Goal: Task Accomplishment & Management: Complete application form

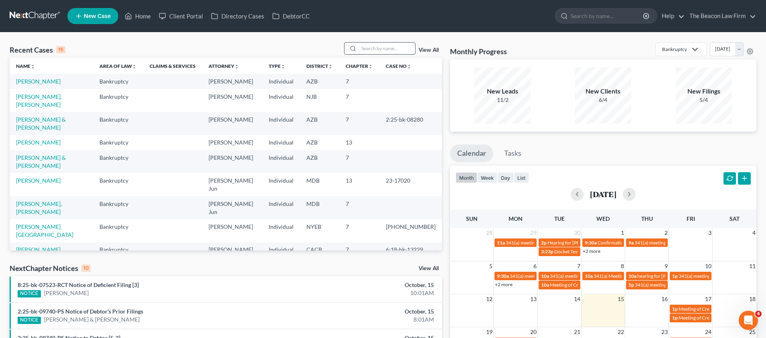
click at [390, 49] on input "search" at bounding box center [387, 48] width 56 height 12
type input "[PERSON_NAME]"
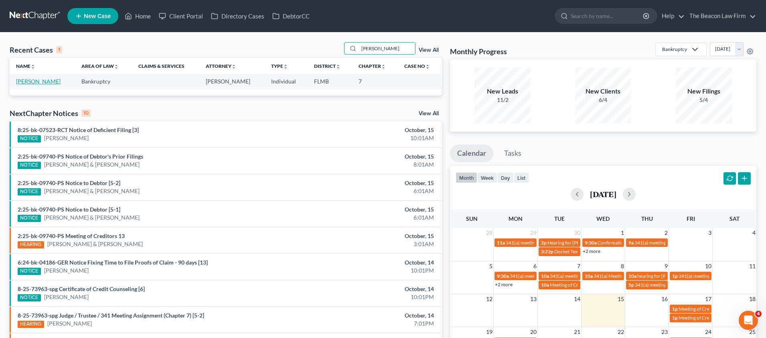
click at [53, 82] on link "[PERSON_NAME]" at bounding box center [38, 81] width 44 height 7
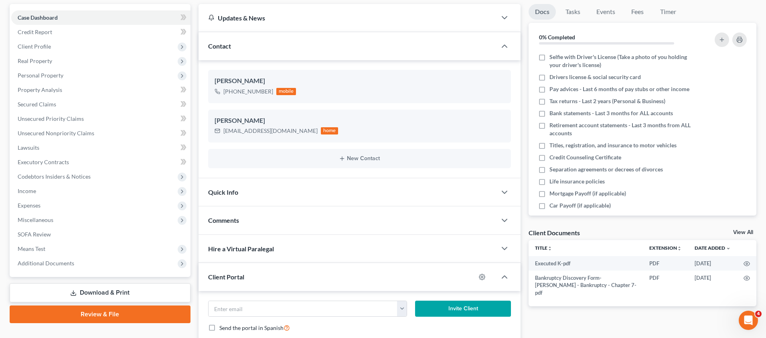
scroll to position [50, 0]
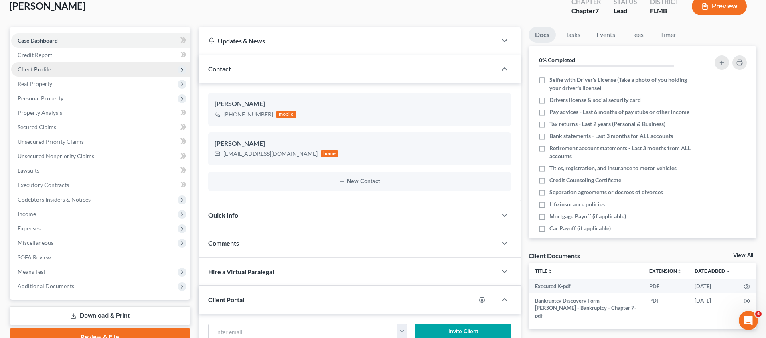
click at [39, 67] on span "Client Profile" at bounding box center [34, 69] width 33 height 7
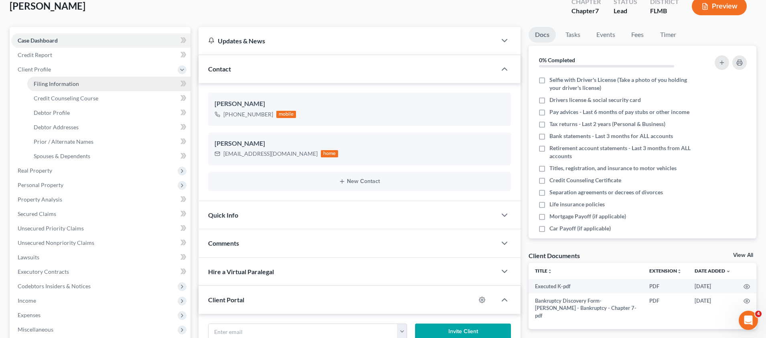
click at [67, 84] on span "Filing Information" at bounding box center [56, 83] width 45 height 7
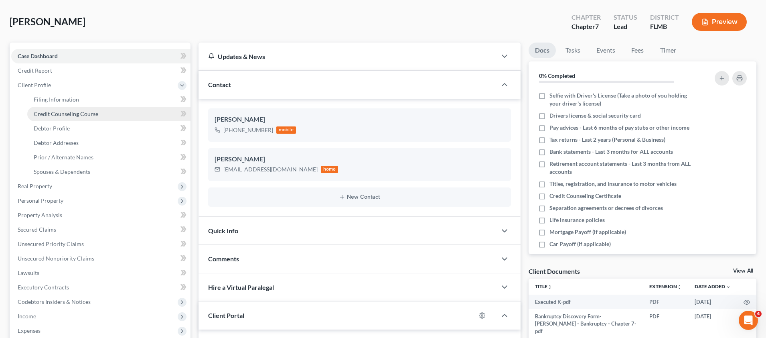
select select "1"
select select "0"
select select "15"
select select "6"
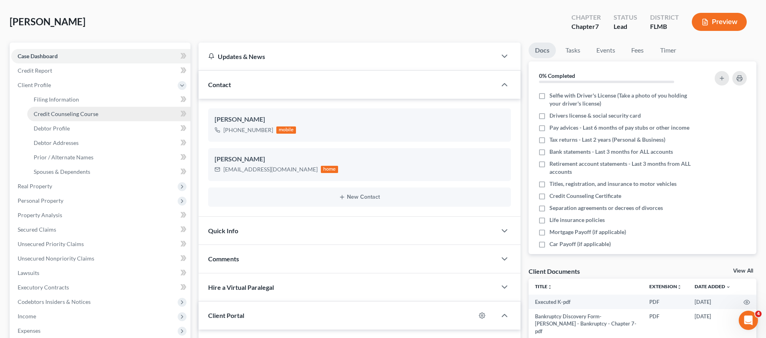
select select "9"
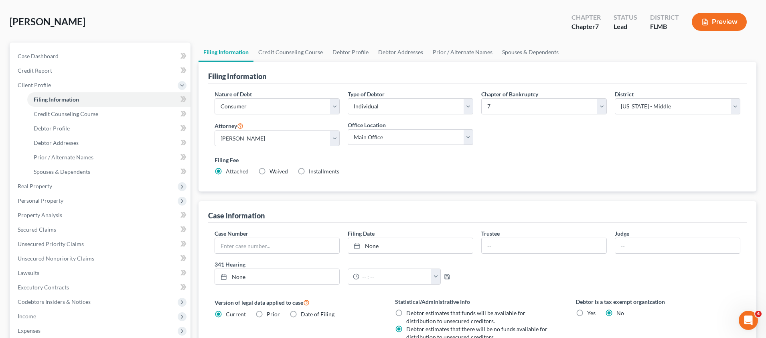
scroll to position [0, 0]
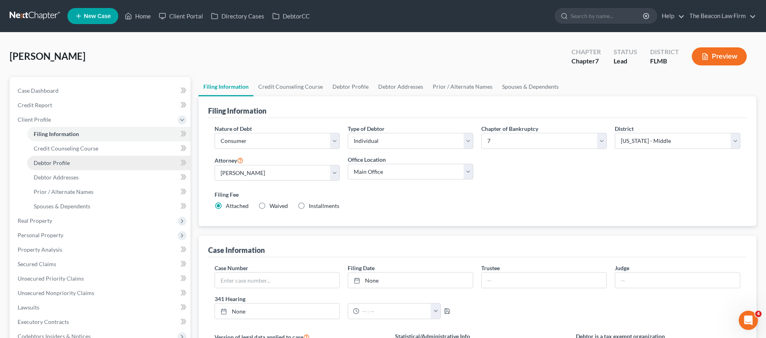
click at [57, 159] on span "Debtor Profile" at bounding box center [52, 162] width 36 height 7
select select "0"
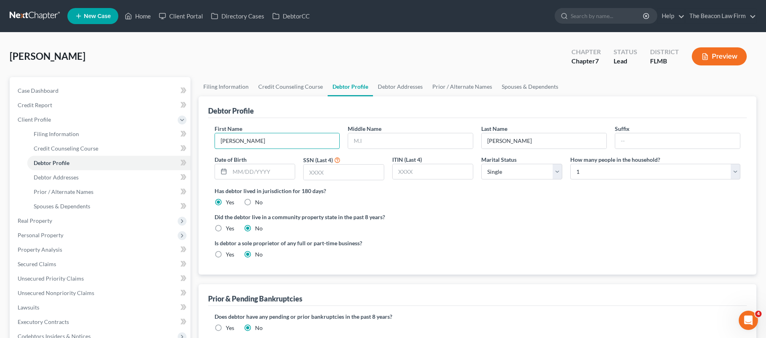
drag, startPoint x: 210, startPoint y: 139, endPoint x: 201, endPoint y: 138, distance: 8.9
type input "DELETE"
click at [142, 20] on link "Home" at bounding box center [138, 16] width 34 height 14
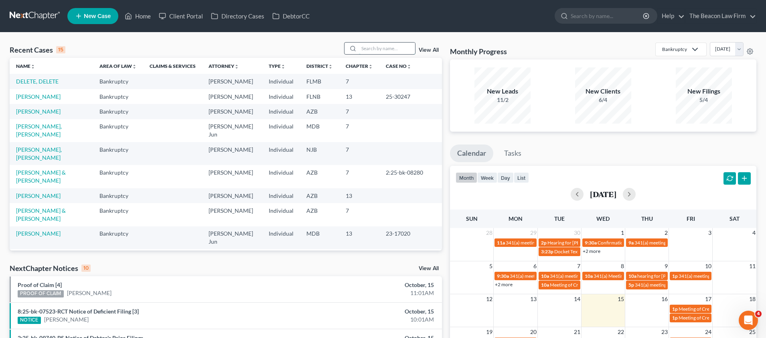
click at [384, 45] on input "search" at bounding box center [387, 48] width 56 height 12
paste input "[PERSON_NAME]"
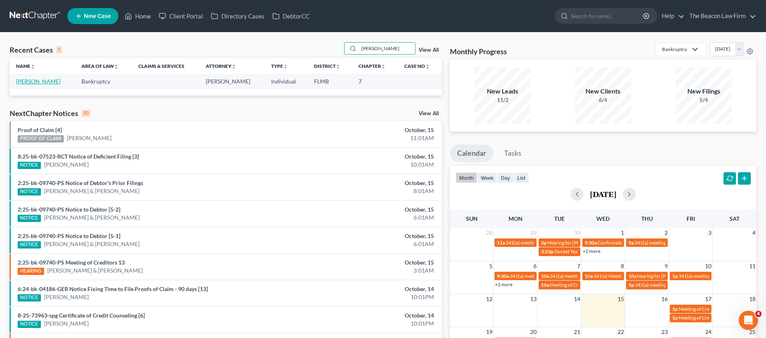
type input "[PERSON_NAME]"
click at [44, 81] on link "[PERSON_NAME]" at bounding box center [38, 81] width 44 height 7
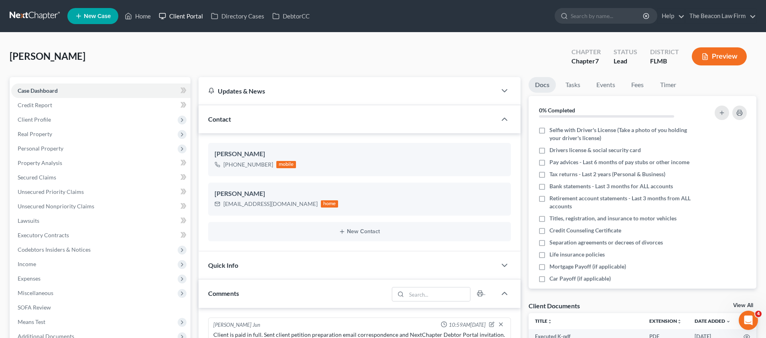
click at [182, 13] on link "Client Portal" at bounding box center [181, 16] width 52 height 14
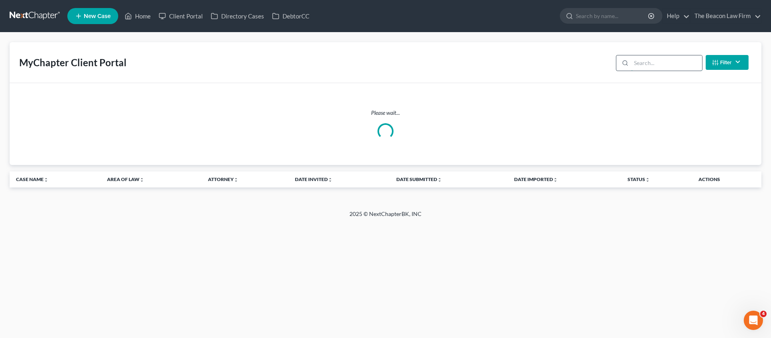
paste input "[PERSON_NAME]"
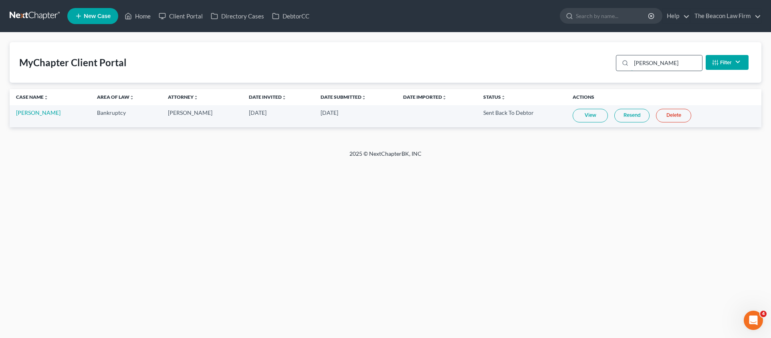
click at [672, 65] on input "[PERSON_NAME]" at bounding box center [666, 62] width 71 height 15
drag, startPoint x: 673, startPoint y: 62, endPoint x: 597, endPoint y: 61, distance: 76.6
click at [598, 62] on div "MyChapter Client Portal [PERSON_NAME] Filter Status Filter... Invited In Progre…" at bounding box center [386, 62] width 752 height 40
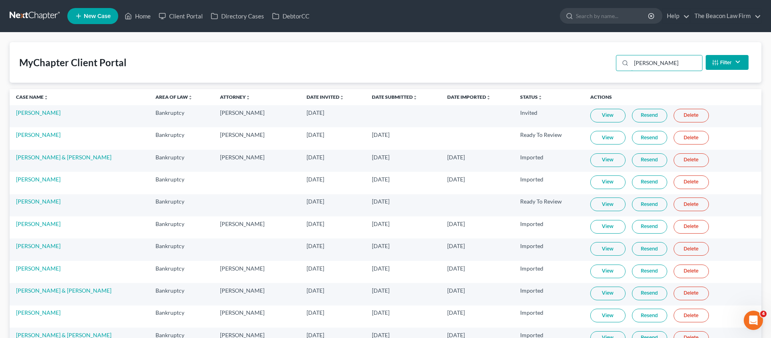
type input "[PERSON_NAME]"
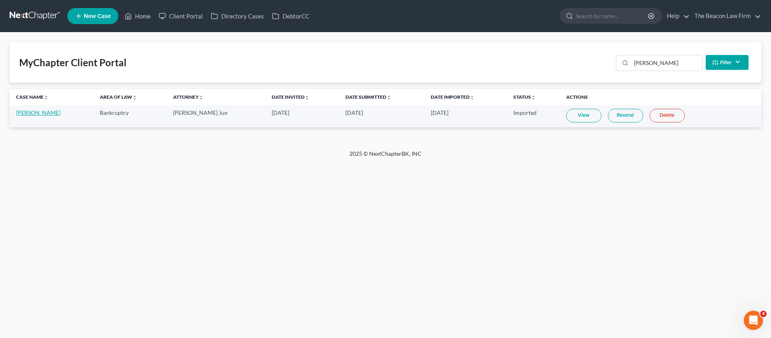
click at [42, 113] on link "[PERSON_NAME]" at bounding box center [38, 112] width 44 height 7
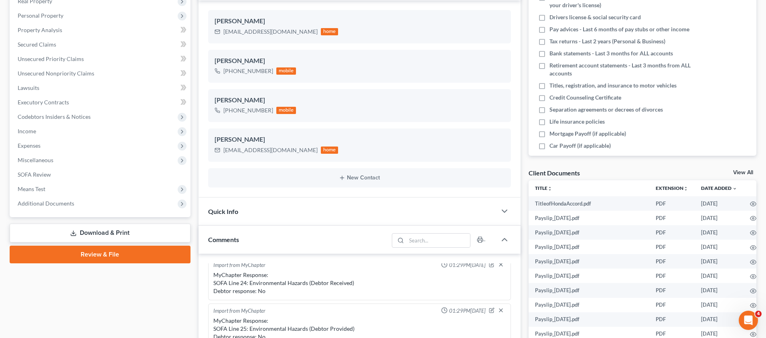
scroll to position [99, 0]
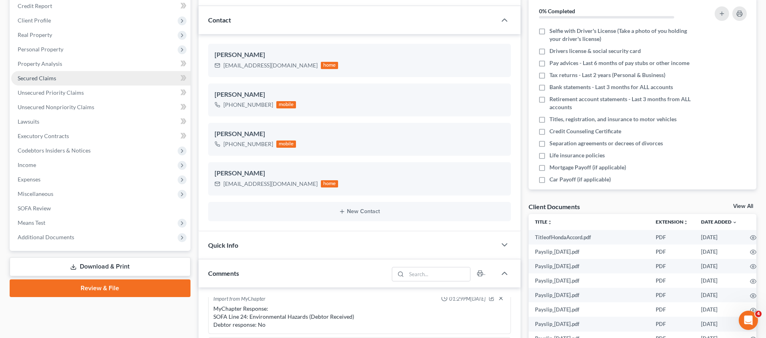
click at [39, 77] on span "Secured Claims" at bounding box center [37, 78] width 38 height 7
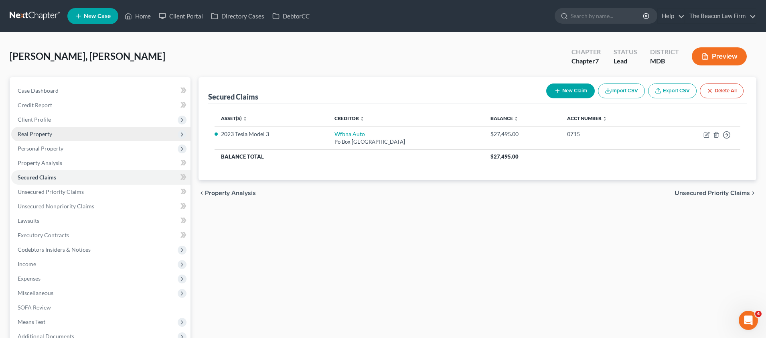
click at [32, 133] on span "Real Property" at bounding box center [35, 133] width 34 height 7
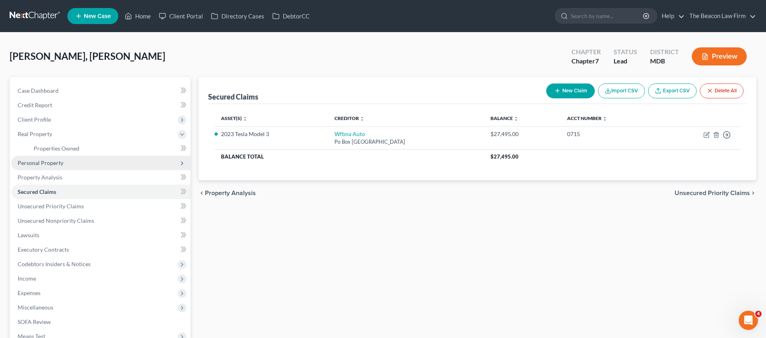
click at [34, 164] on span "Personal Property" at bounding box center [41, 162] width 46 height 7
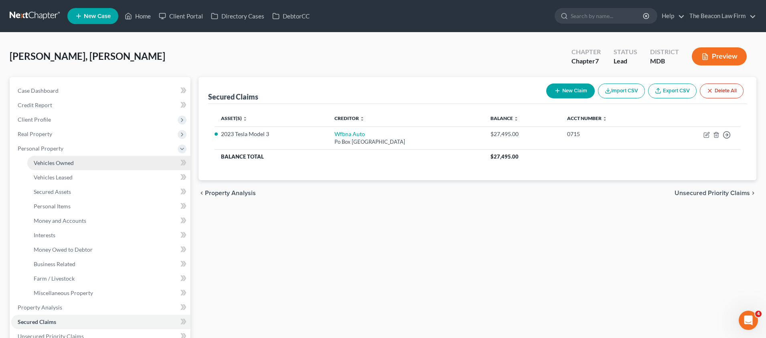
click at [54, 164] on span "Vehicles Owned" at bounding box center [54, 162] width 40 height 7
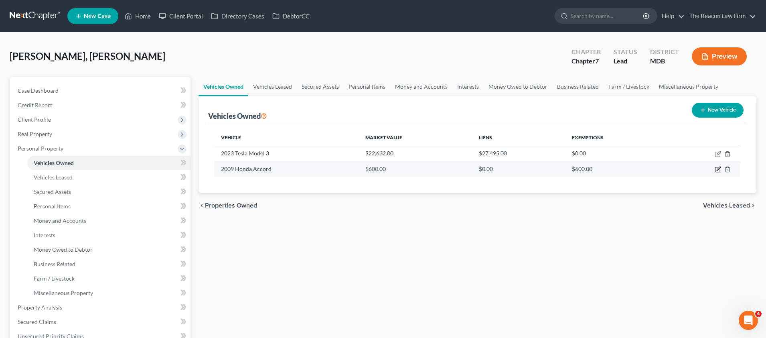
click at [717, 170] on icon "button" at bounding box center [718, 169] width 4 height 4
select select "0"
select select "17"
select select "4"
select select "3"
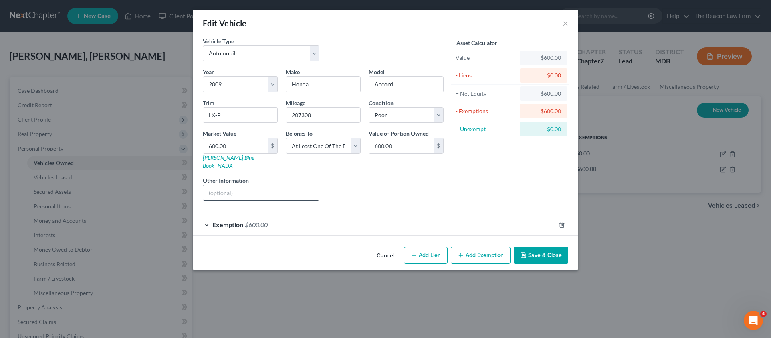
click at [220, 188] on input "text" at bounding box center [261, 192] width 116 height 15
type input "[US_VEHICLE_IDENTIFICATION_NUMBER]"
drag, startPoint x: 547, startPoint y: 247, endPoint x: 327, endPoint y: 192, distance: 227.0
click at [437, 194] on div "Edit Vehicle × Vehicle Type Select Automobile Truck Trailer Watercraft Aircraft…" at bounding box center [385, 140] width 385 height 260
drag, startPoint x: 279, startPoint y: 184, endPoint x: 194, endPoint y: 184, distance: 85.4
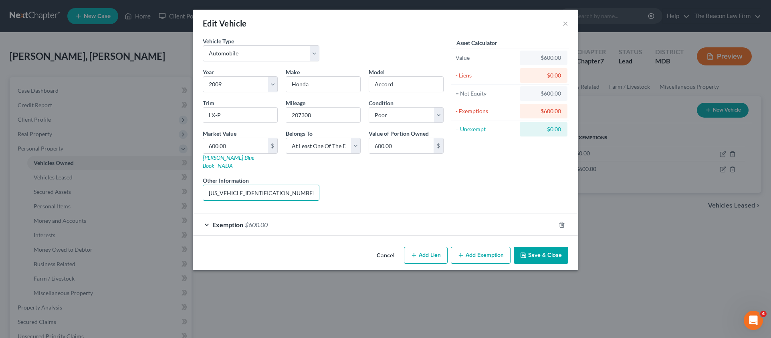
click at [194, 184] on div "Vehicle Type Select Automobile Truck Trailer Watercraft Aircraft Motor Home Atv…" at bounding box center [385, 140] width 385 height 206
drag, startPoint x: 320, startPoint y: 114, endPoint x: 279, endPoint y: 113, distance: 40.9
click at [279, 113] on div "Year Select 2026 2025 2024 2023 2022 2021 2020 2019 2018 2017 2016 2015 2014 20…" at bounding box center [323, 137] width 249 height 139
click at [451, 175] on div "Asset Calculator Value $600.00 - Liens $0.00 = Net Equity $600.00 - Exemptions …" at bounding box center [510, 122] width 125 height 170
click at [245, 218] on div "Exemption $600.00" at bounding box center [374, 224] width 362 height 21
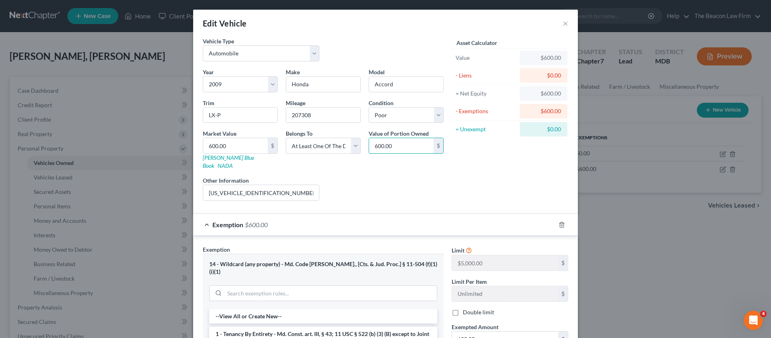
drag, startPoint x: 382, startPoint y: 144, endPoint x: 364, endPoint y: 144, distance: 17.2
click at [365, 144] on div "Value of Portion Owned 600.00 $" at bounding box center [406, 149] width 83 height 40
type input "3,570.00"
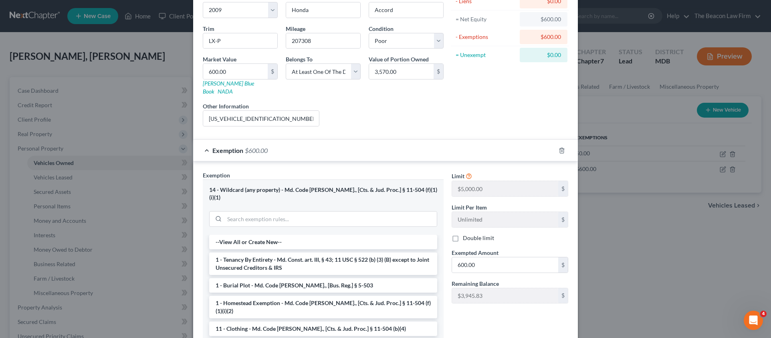
scroll to position [73, 0]
click at [402, 77] on input "3,570.00" at bounding box center [401, 72] width 65 height 15
drag, startPoint x: 401, startPoint y: 76, endPoint x: 362, endPoint y: 74, distance: 38.9
click at [365, 74] on div "Value of Portion Owned 3,570.00 $" at bounding box center [406, 77] width 83 height 40
click at [478, 260] on input "600.00" at bounding box center [505, 266] width 106 height 15
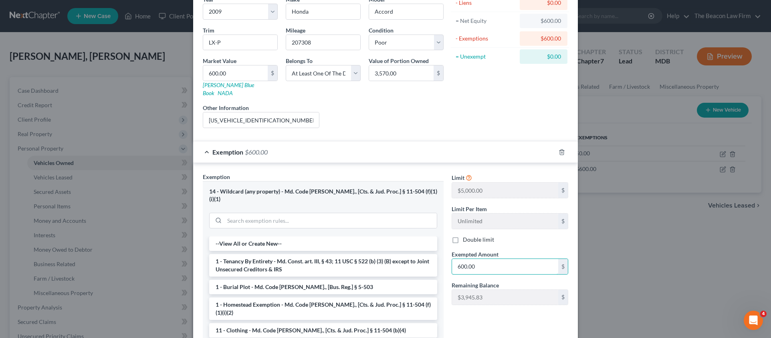
drag, startPoint x: 467, startPoint y: 258, endPoint x: 446, endPoint y: 257, distance: 20.9
click at [448, 257] on div "Exempted Amount * 600.00 $" at bounding box center [510, 262] width 125 height 24
paste input "3,57"
type input "3,570.00"
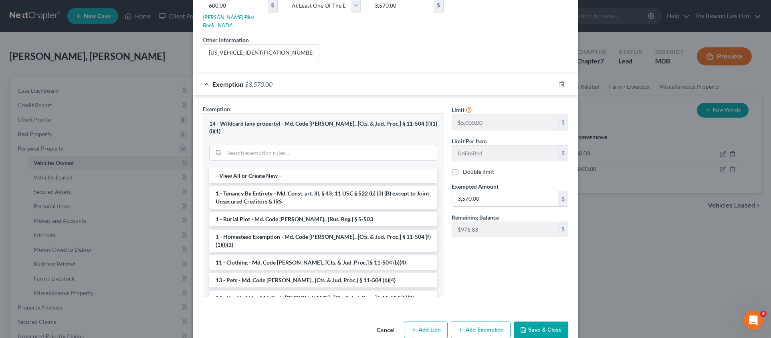
scroll to position [141, 0]
click at [547, 321] on button "Save & Close" at bounding box center [541, 329] width 55 height 17
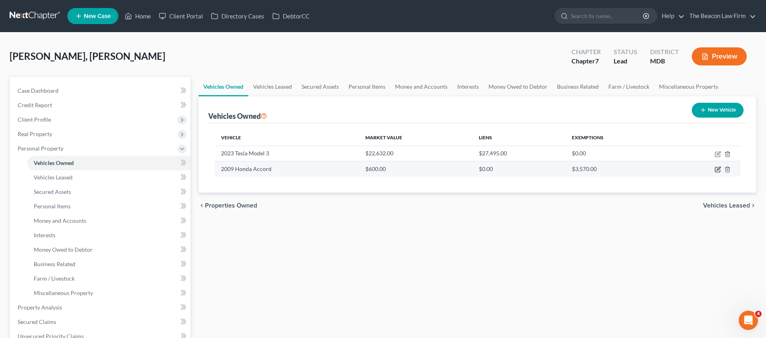
click at [719, 170] on icon "button" at bounding box center [717, 169] width 6 height 6
select select "0"
select select "17"
select select "4"
select select "3"
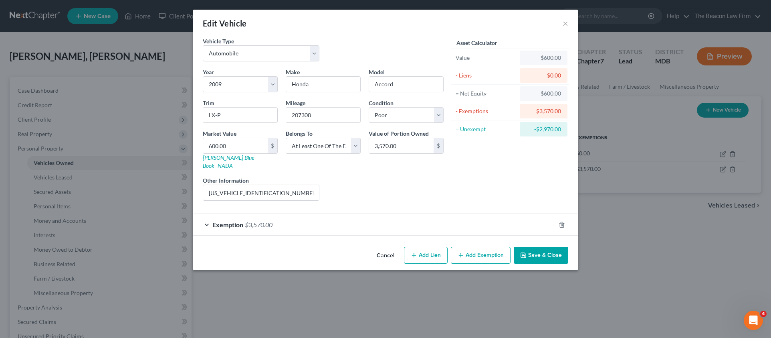
click at [239, 220] on span "Exemption" at bounding box center [227, 224] width 31 height 8
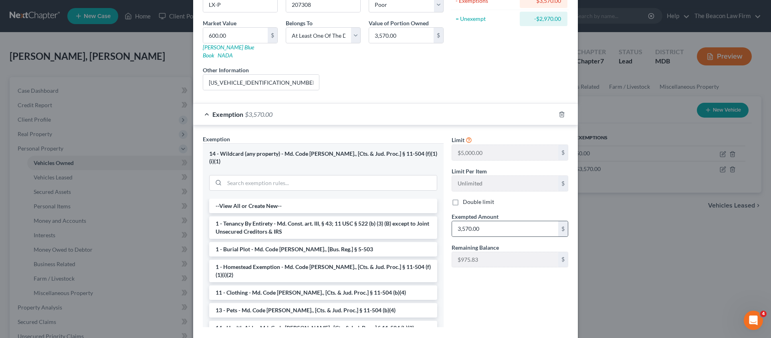
scroll to position [110, 0]
drag, startPoint x: 491, startPoint y: 219, endPoint x: 449, endPoint y: 219, distance: 41.3
click at [452, 221] on input "3,570.00" at bounding box center [505, 228] width 106 height 15
drag, startPoint x: 224, startPoint y: 36, endPoint x: 199, endPoint y: 31, distance: 25.6
click at [199, 31] on div "Market Value 600.00 $ [PERSON_NAME] Blue Book NADA" at bounding box center [240, 39] width 83 height 40
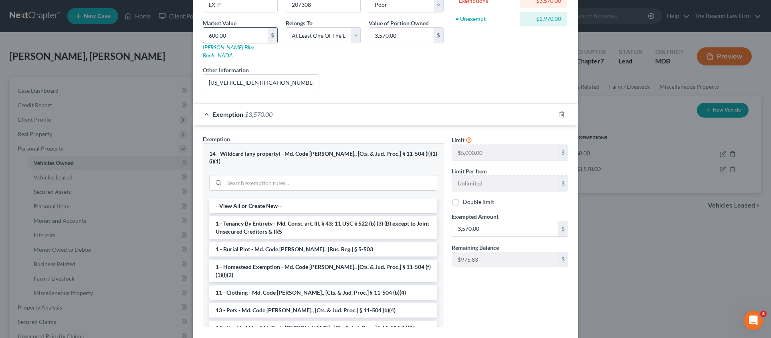
paste input "3,57"
type input "3,570.00"
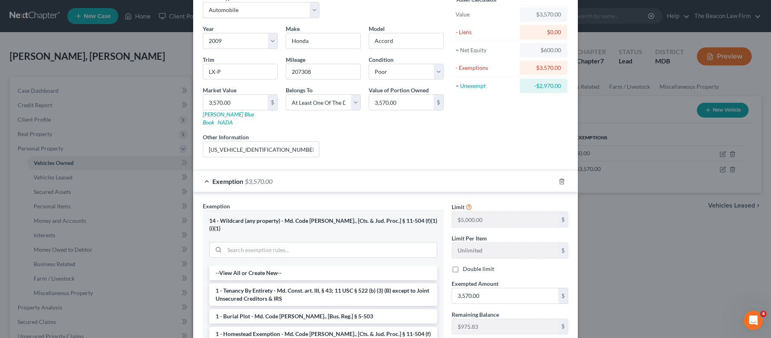
scroll to position [141, 0]
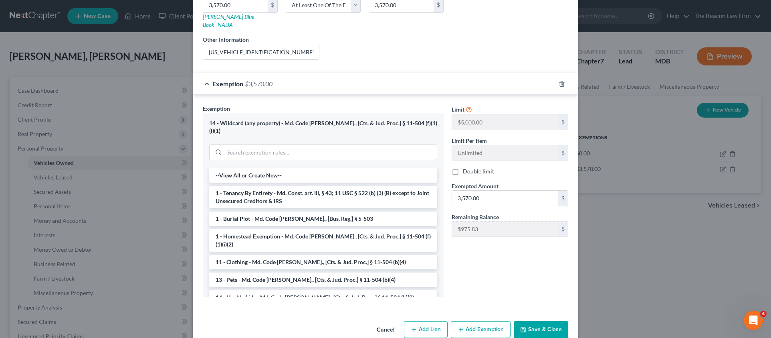
drag, startPoint x: 546, startPoint y: 309, endPoint x: 735, endPoint y: 192, distance: 221.8
click at [722, 198] on div "Edit Vehicle × Vehicle Type Select Automobile Truck Trailer Watercraft Aircraft…" at bounding box center [385, 169] width 771 height 338
click at [553, 321] on button "Save & Close" at bounding box center [541, 329] width 55 height 17
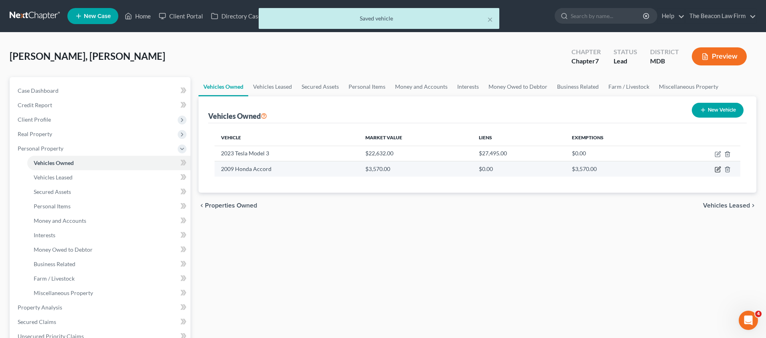
click at [717, 167] on icon "button" at bounding box center [717, 169] width 6 height 6
select select "0"
select select "17"
select select "4"
select select "3"
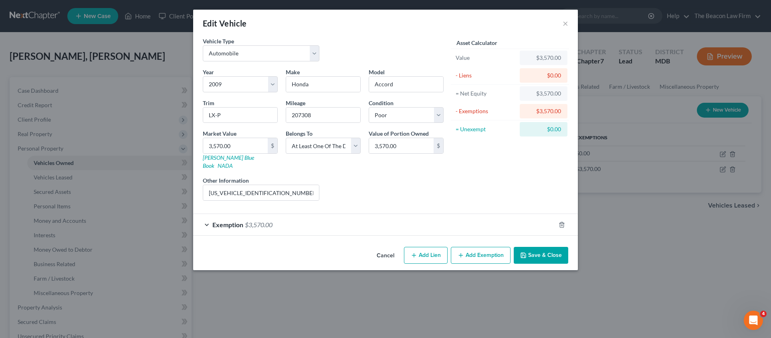
click at [253, 220] on span "$3,570.00" at bounding box center [259, 224] width 28 height 8
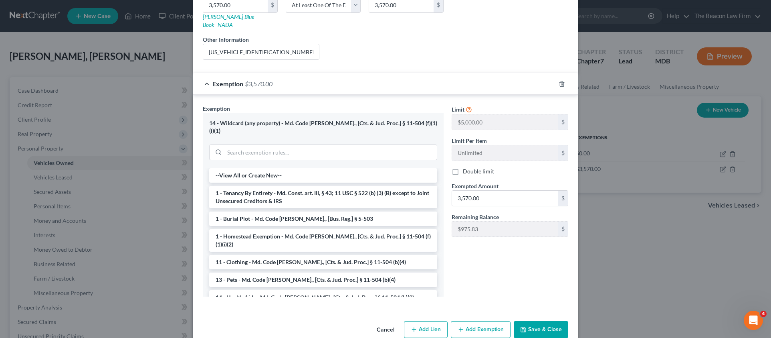
click at [553, 321] on button "Save & Close" at bounding box center [541, 329] width 55 height 17
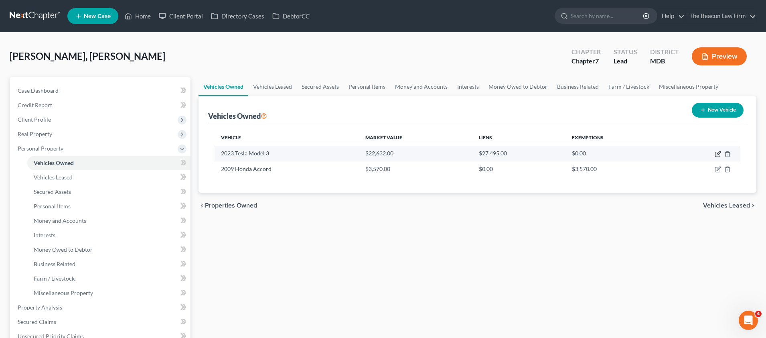
click at [716, 154] on icon "button" at bounding box center [717, 154] width 6 height 6
select select "0"
select select "3"
select select "1"
select select "0"
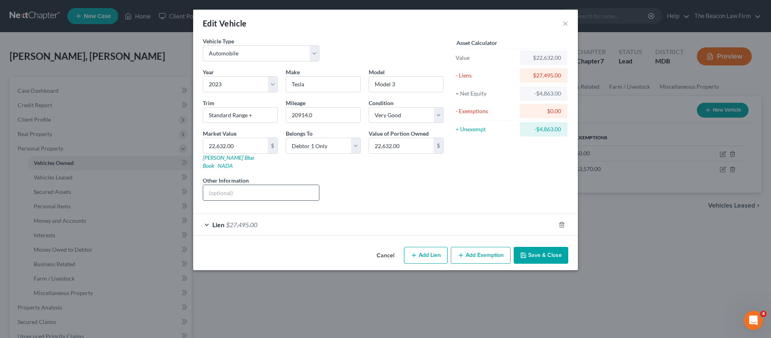
click at [237, 185] on input "text" at bounding box center [261, 192] width 116 height 15
type input "[US_VEHICLE_IDENTIFICATION_NUMBER]"
click at [543, 247] on button "Save & Close" at bounding box center [541, 255] width 55 height 17
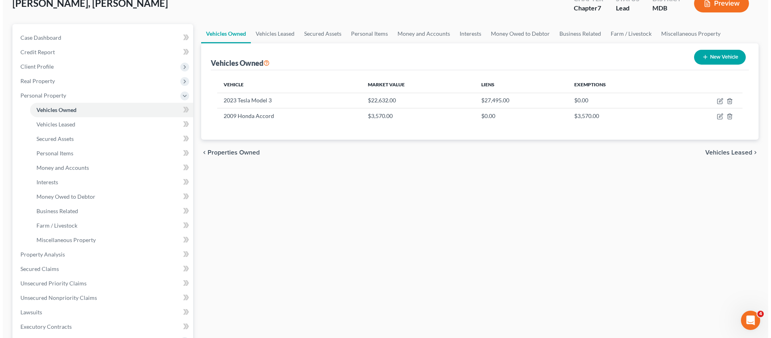
scroll to position [52, 0]
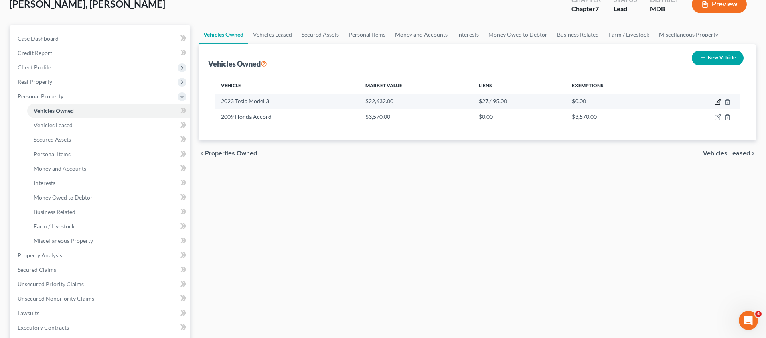
click at [716, 102] on icon "button" at bounding box center [717, 102] width 6 height 6
select select "0"
select select "3"
select select "1"
select select "0"
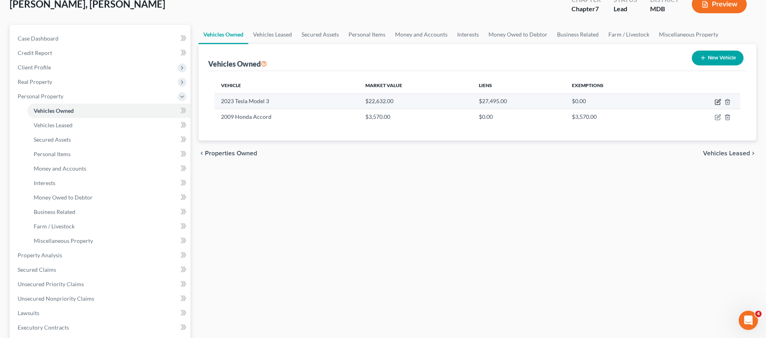
select select "28"
select select "0"
select select "2"
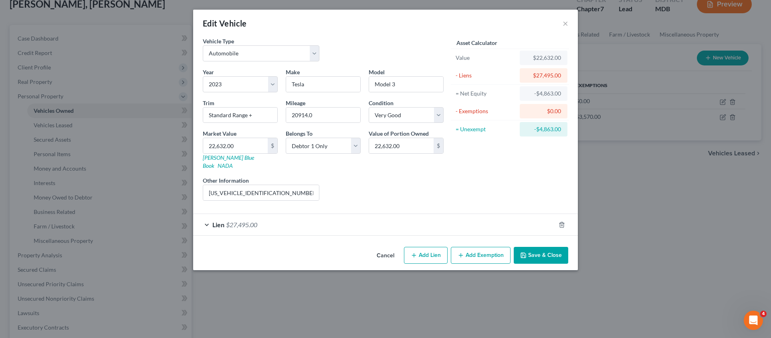
click at [227, 220] on span "$27,495.00" at bounding box center [241, 224] width 31 height 8
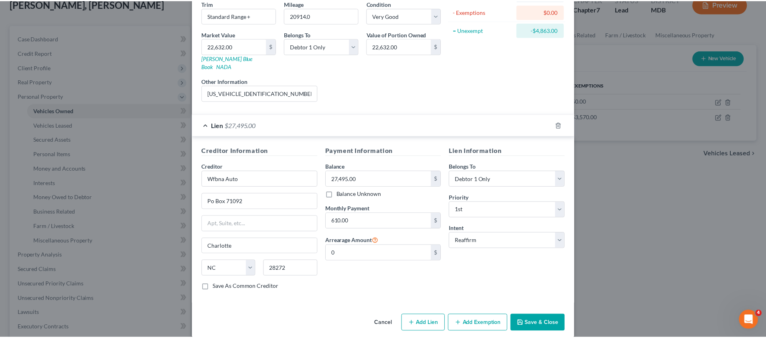
scroll to position [101, 0]
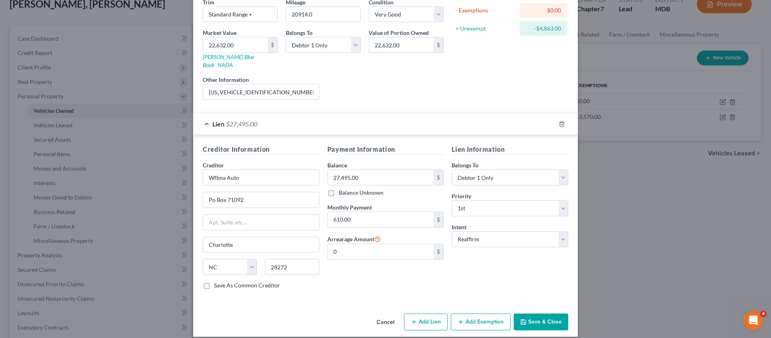
click at [547, 313] on button "Save & Close" at bounding box center [541, 321] width 55 height 17
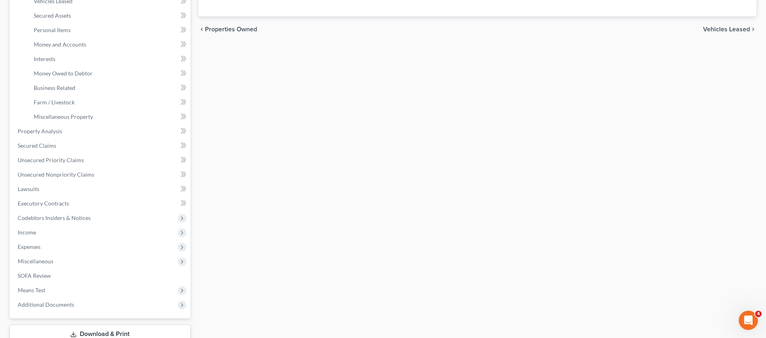
scroll to position [233, 0]
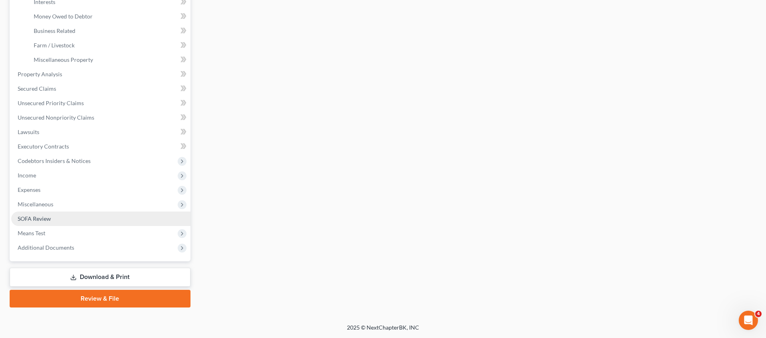
click at [40, 219] on span "SOFA Review" at bounding box center [34, 218] width 33 height 7
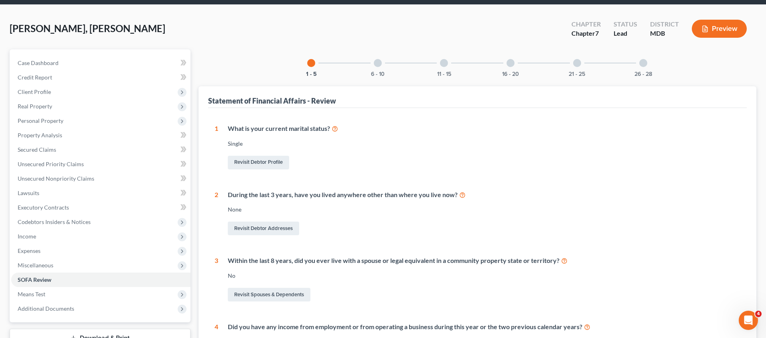
scroll to position [60, 0]
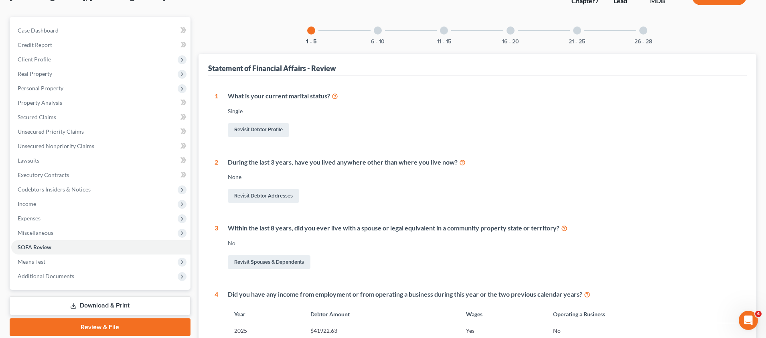
click at [380, 31] on div at bounding box center [378, 30] width 8 height 8
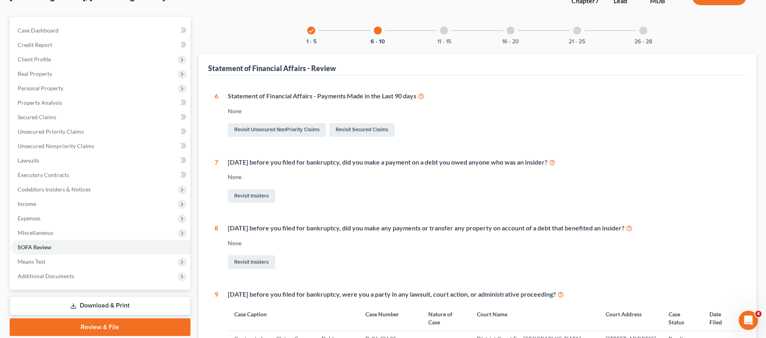
click at [444, 31] on div at bounding box center [444, 30] width 8 height 8
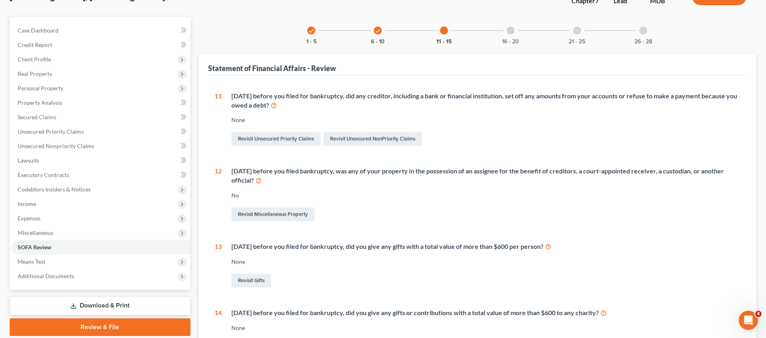
click at [507, 30] on div at bounding box center [510, 30] width 8 height 8
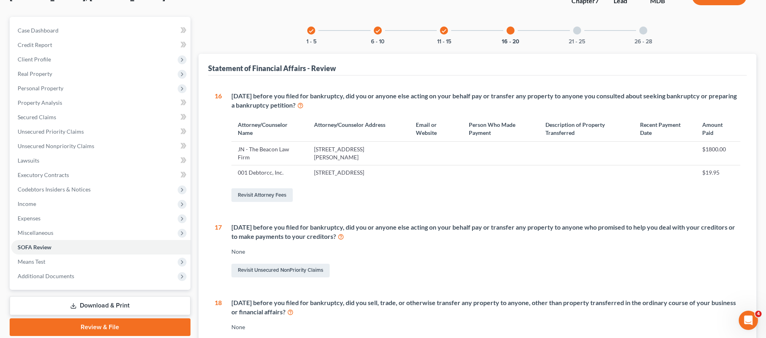
click at [576, 30] on div at bounding box center [577, 30] width 8 height 8
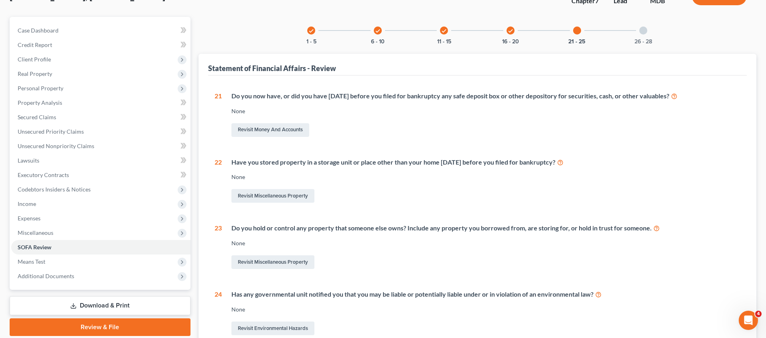
click at [646, 30] on div at bounding box center [643, 30] width 8 height 8
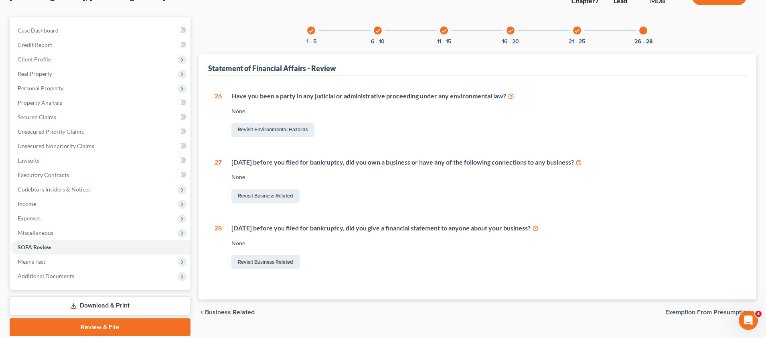
scroll to position [89, 0]
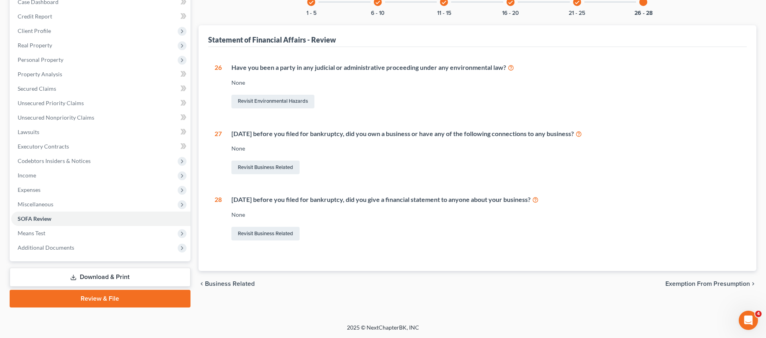
click at [732, 284] on span "Exemption from Presumption" at bounding box center [707, 283] width 85 height 6
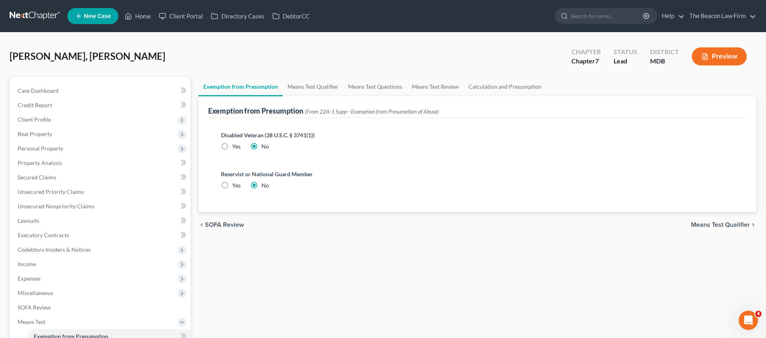
click at [746, 223] on span "Means Test Qualifier" at bounding box center [720, 224] width 59 height 6
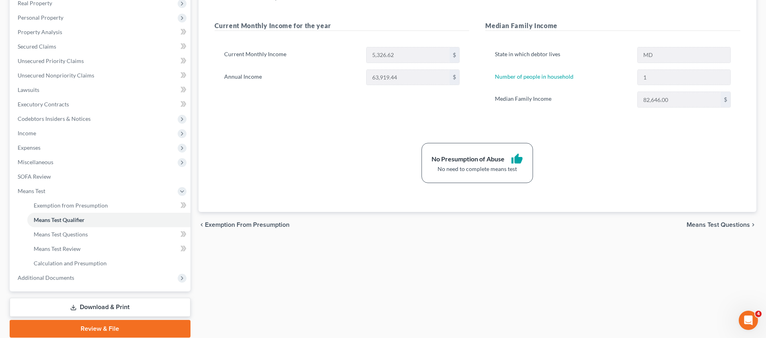
scroll to position [141, 0]
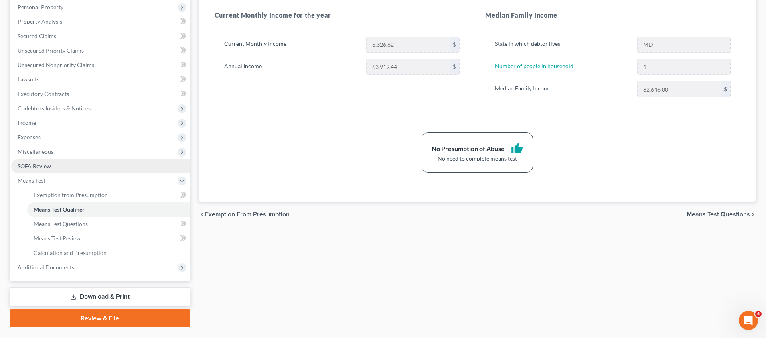
click at [38, 162] on span "SOFA Review" at bounding box center [34, 165] width 33 height 7
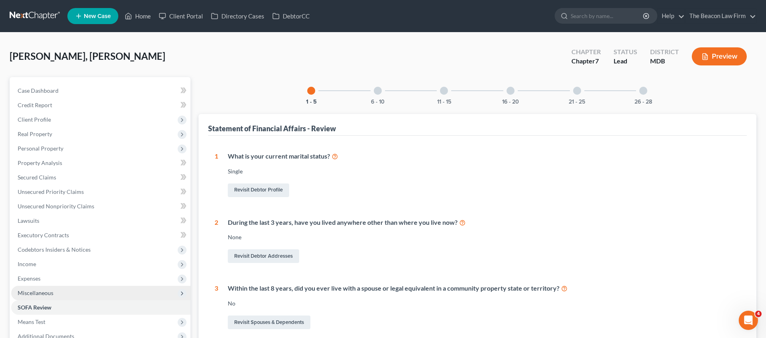
click at [38, 289] on span "Miscellaneous" at bounding box center [36, 292] width 36 height 7
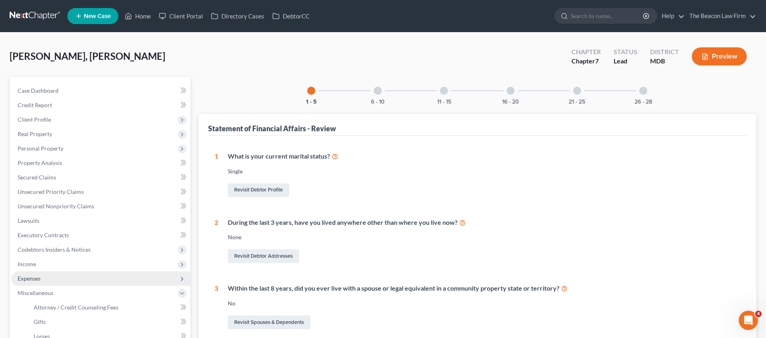
click at [37, 276] on span "Expenses" at bounding box center [29, 278] width 23 height 7
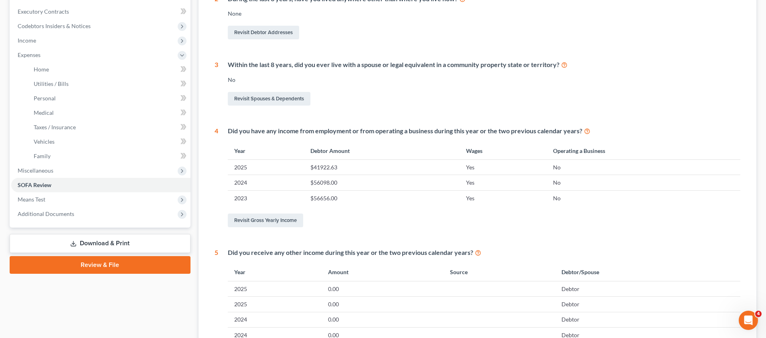
scroll to position [224, 0]
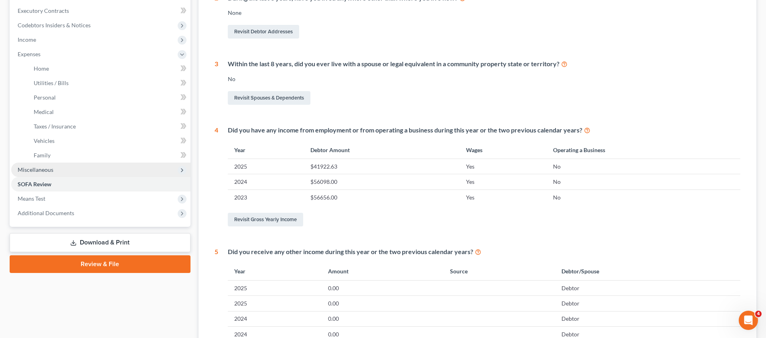
click at [46, 170] on span "Miscellaneous" at bounding box center [36, 169] width 36 height 7
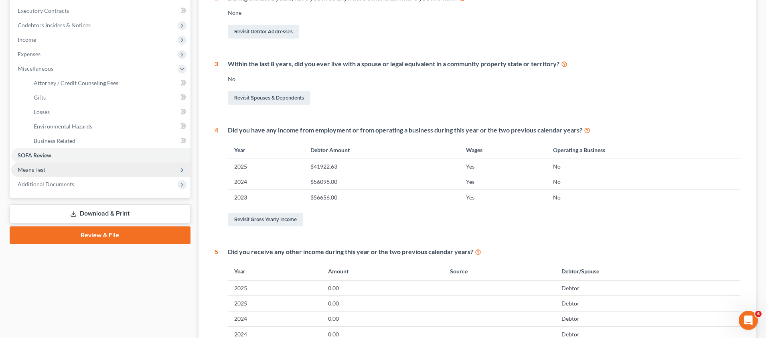
click at [40, 167] on span "Means Test" at bounding box center [32, 169] width 28 height 7
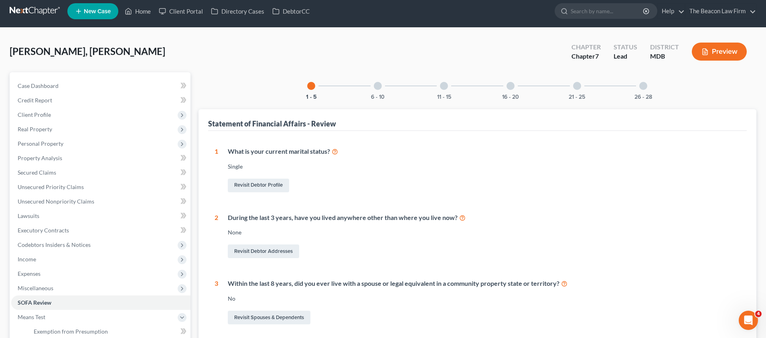
scroll to position [0, 0]
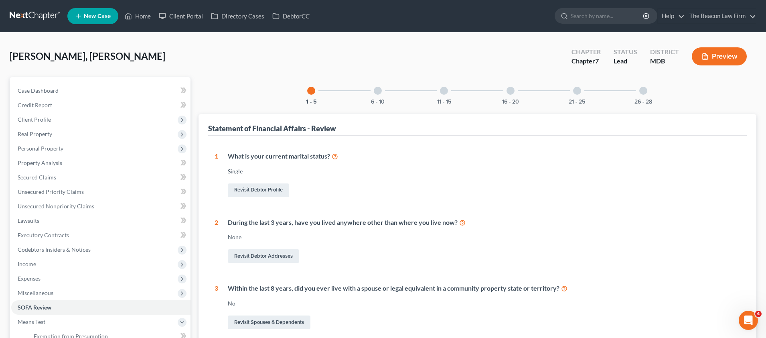
click at [382, 92] on div "6 - 10" at bounding box center [377, 90] width 27 height 27
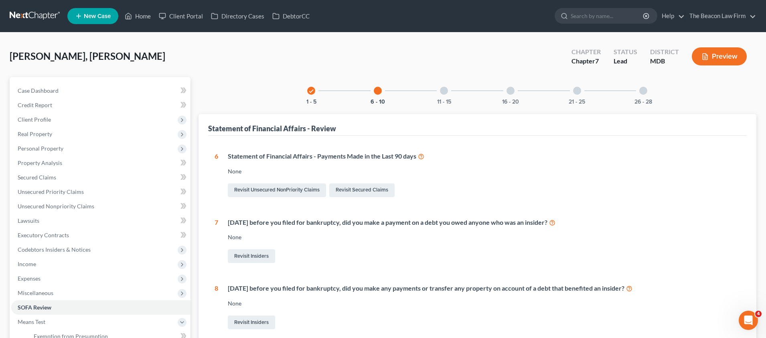
click at [440, 90] on div at bounding box center [444, 91] width 8 height 8
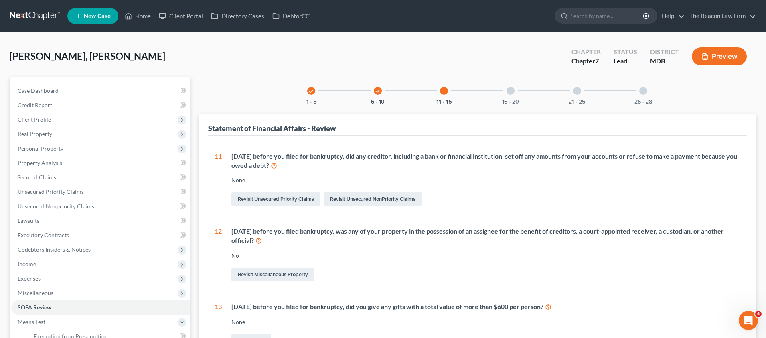
click at [512, 89] on div at bounding box center [510, 91] width 8 height 8
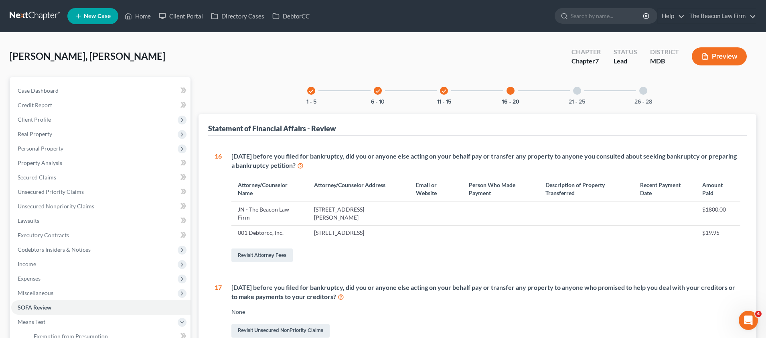
drag, startPoint x: 581, startPoint y: 88, endPoint x: 616, endPoint y: 89, distance: 34.9
click at [582, 88] on div "21 - 25" at bounding box center [576, 90] width 27 height 27
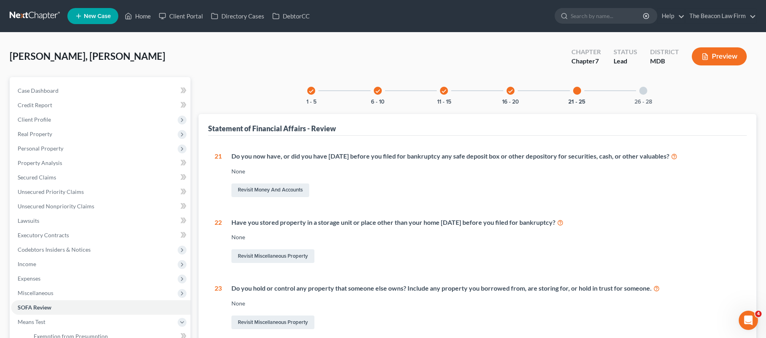
click at [642, 92] on div at bounding box center [643, 91] width 8 height 8
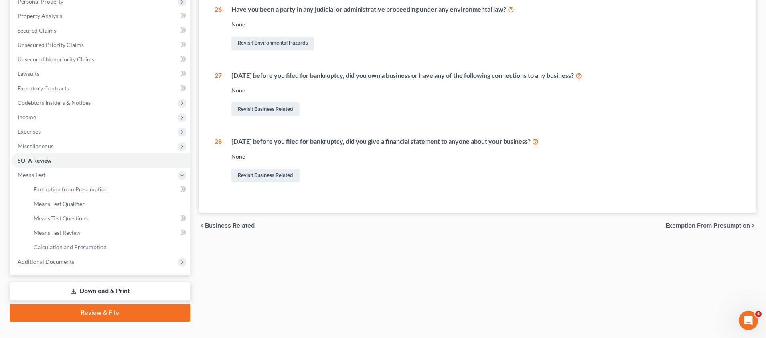
scroll to position [161, 0]
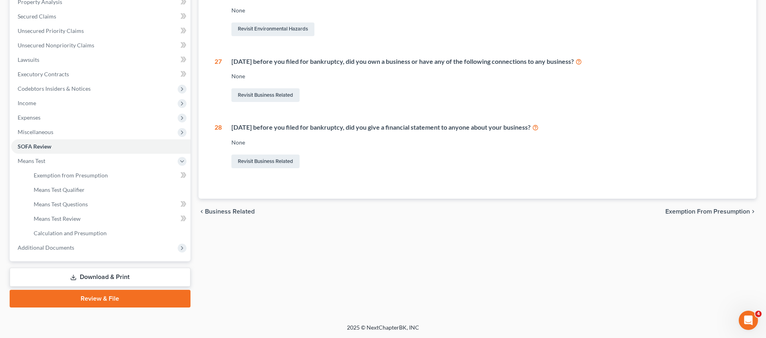
click at [724, 211] on span "Exemption from Presumption" at bounding box center [707, 211] width 85 height 6
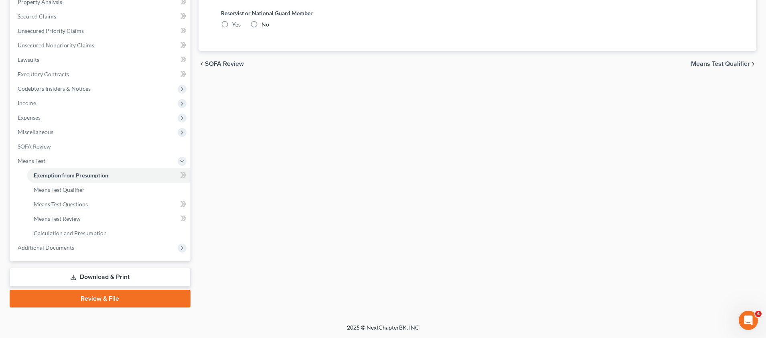
scroll to position [34, 0]
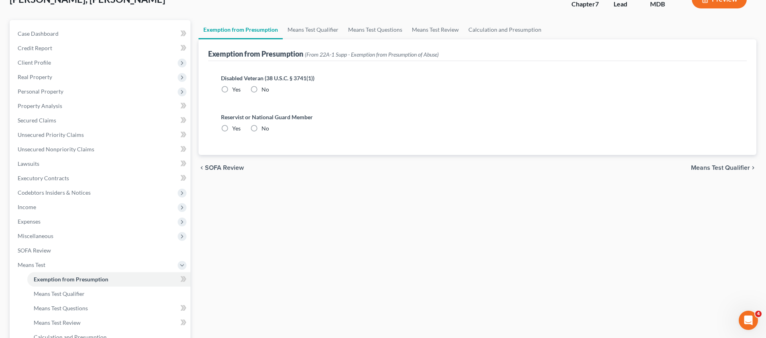
radio input "true"
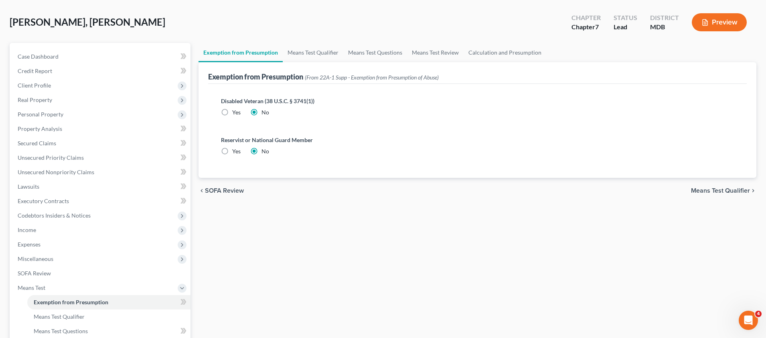
scroll to position [0, 0]
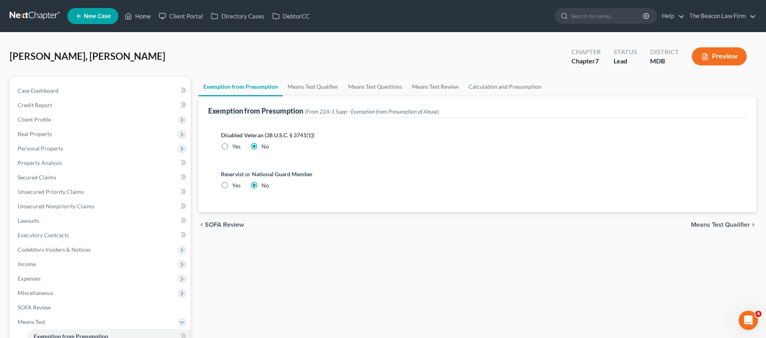
click at [730, 225] on span "Means Test Qualifier" at bounding box center [720, 224] width 59 height 6
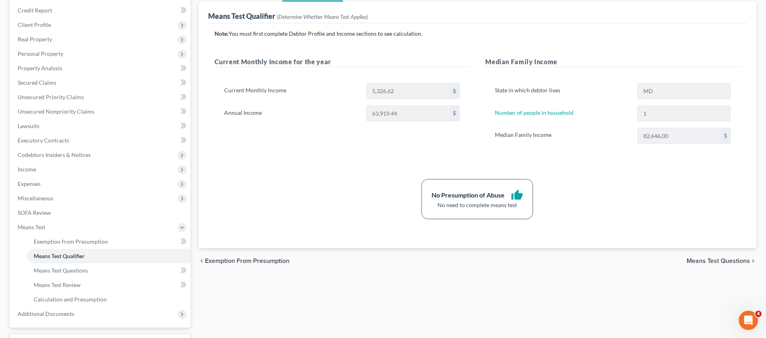
scroll to position [96, 0]
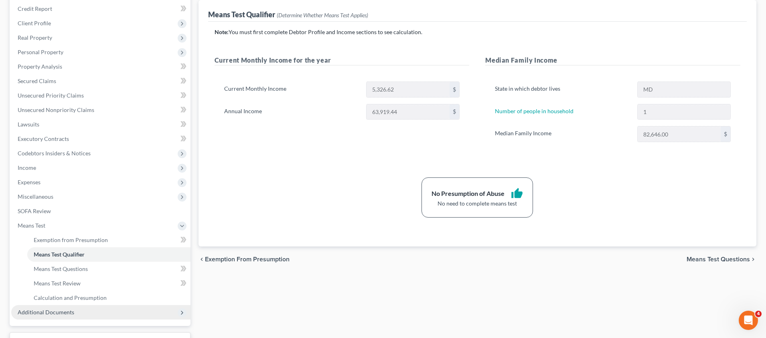
click at [166, 311] on span "Additional Documents" at bounding box center [100, 312] width 179 height 14
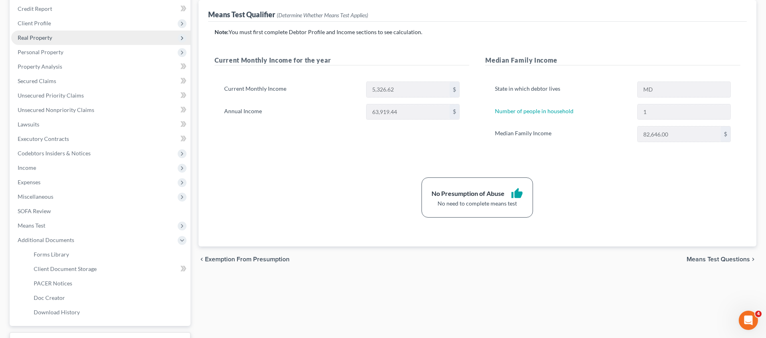
click at [36, 36] on span "Real Property" at bounding box center [35, 37] width 34 height 7
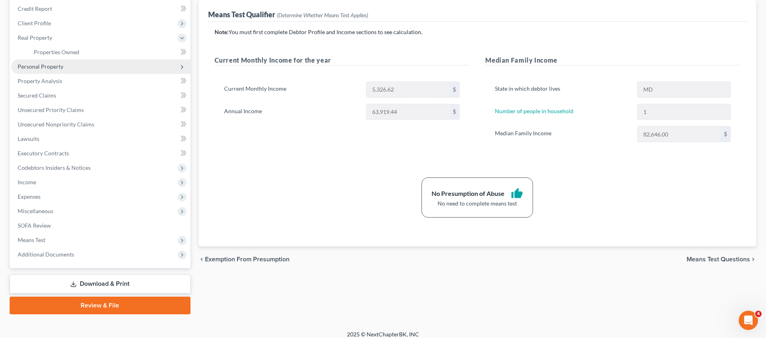
click at [42, 67] on span "Personal Property" at bounding box center [41, 66] width 46 height 7
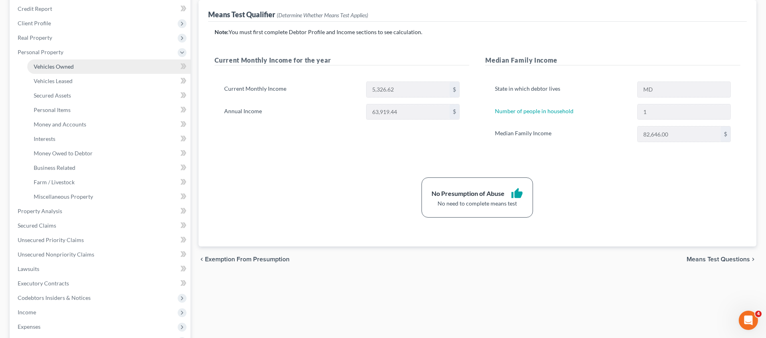
click at [52, 66] on span "Vehicles Owned" at bounding box center [54, 66] width 40 height 7
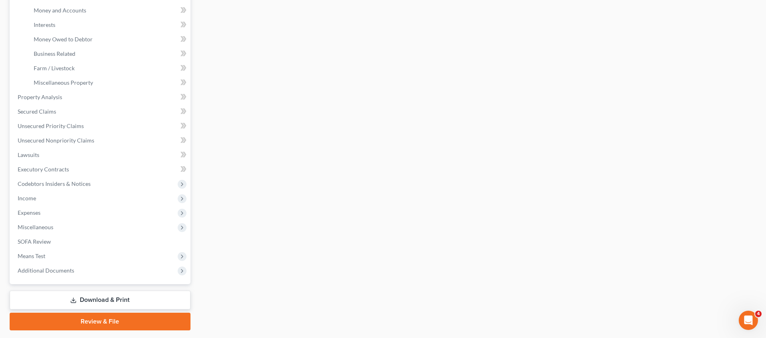
scroll to position [233, 0]
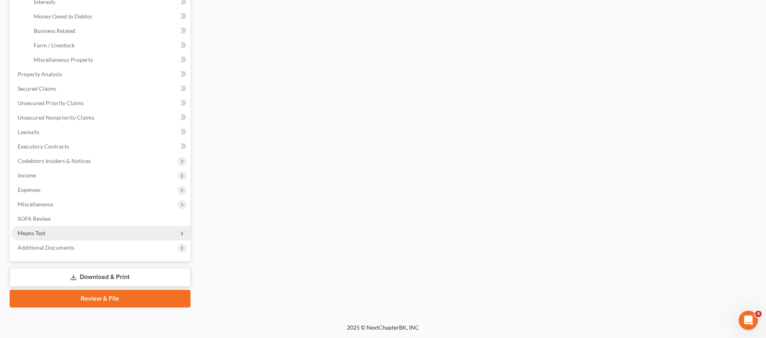
click at [41, 230] on span "Means Test" at bounding box center [32, 232] width 28 height 7
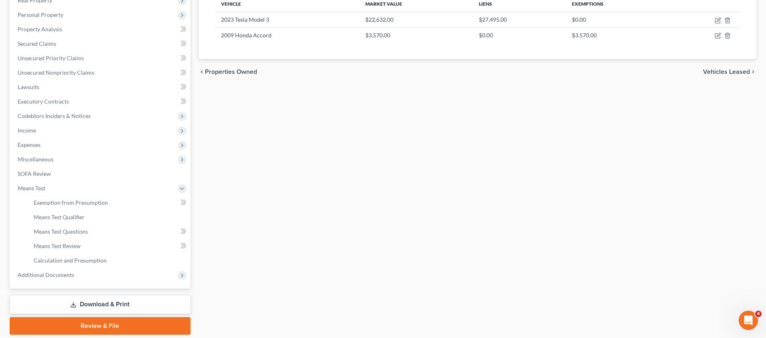
scroll to position [161, 0]
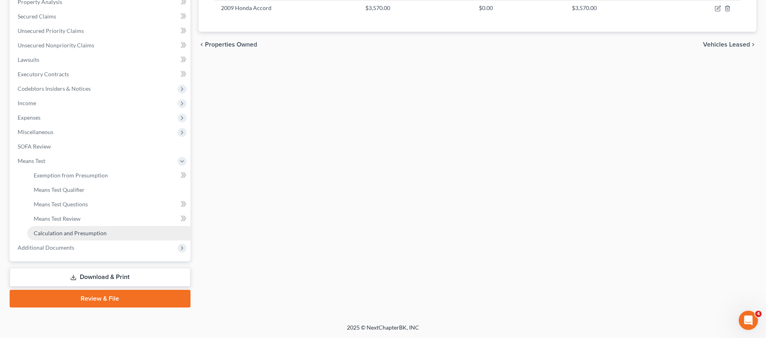
click at [69, 234] on span "Calculation and Presumption" at bounding box center [70, 232] width 73 height 7
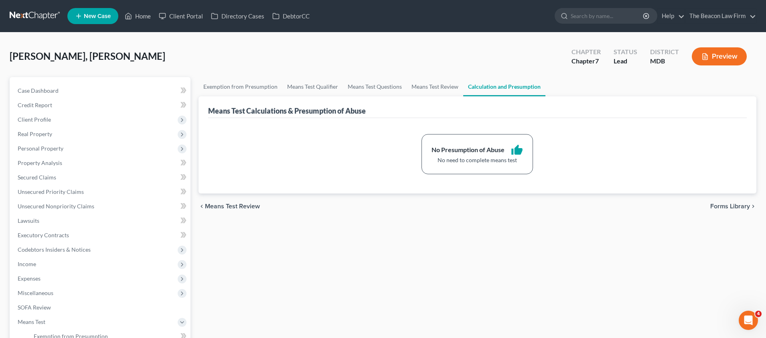
click at [722, 206] on span "Forms Library" at bounding box center [730, 206] width 40 height 6
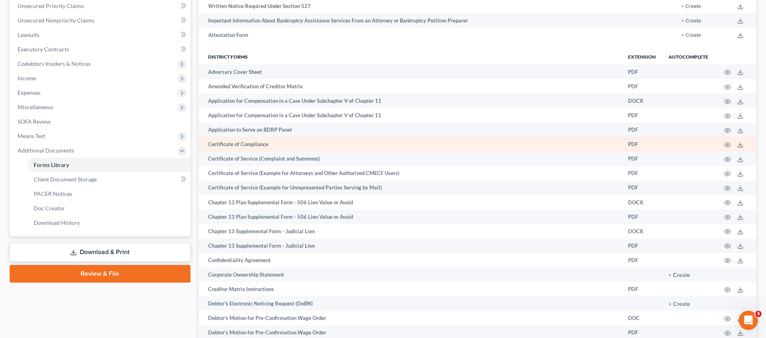
scroll to position [187, 0]
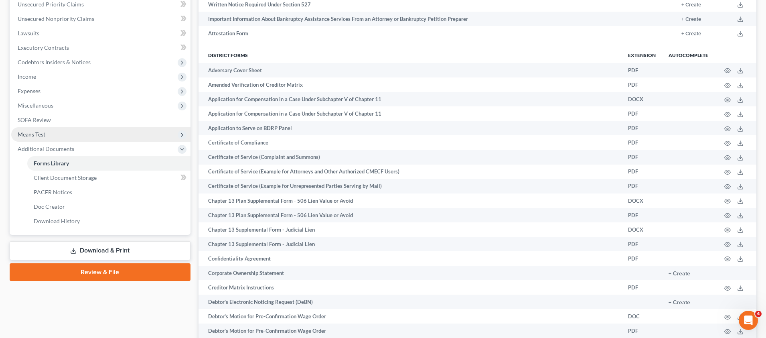
click at [38, 135] on span "Means Test" at bounding box center [32, 134] width 28 height 7
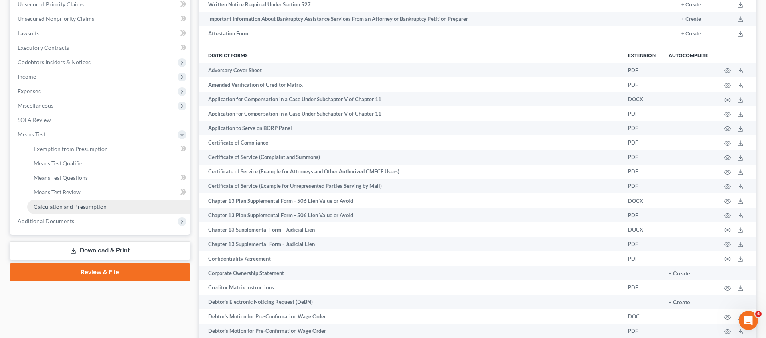
click at [85, 206] on span "Calculation and Presumption" at bounding box center [70, 206] width 73 height 7
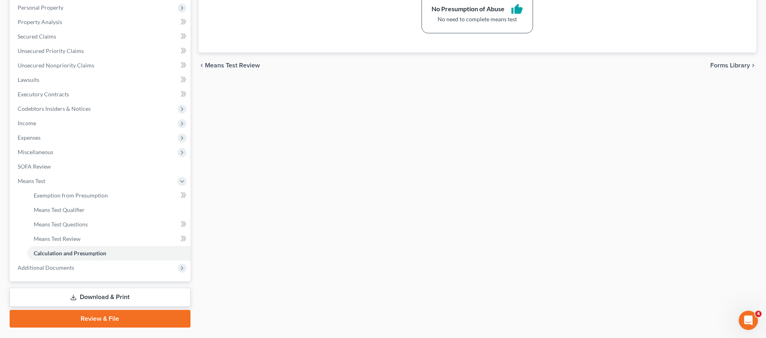
scroll to position [161, 0]
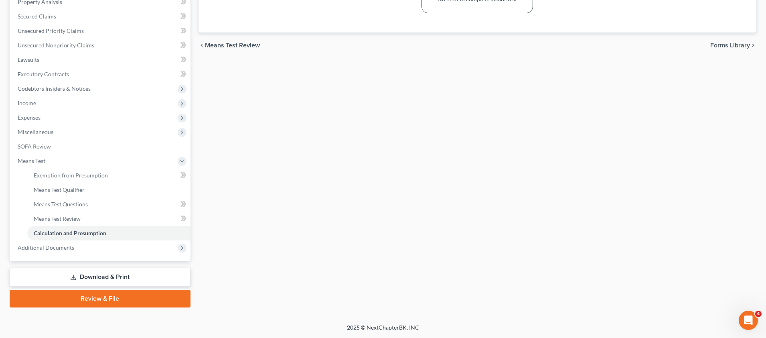
click at [115, 276] on link "Download & Print" at bounding box center [100, 276] width 181 height 19
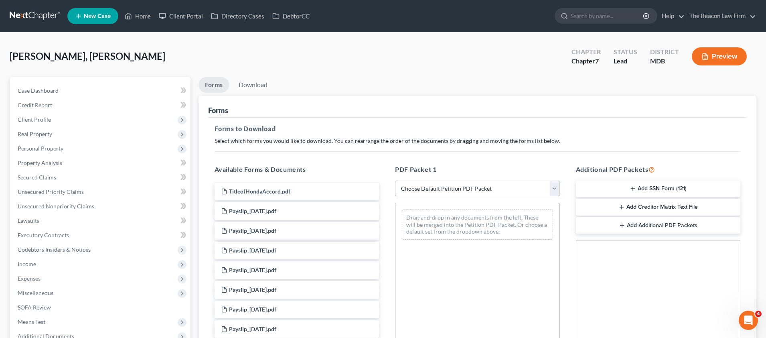
select select "0"
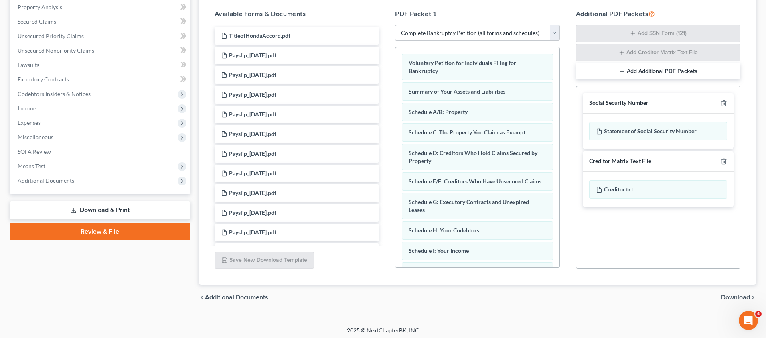
scroll to position [158, 0]
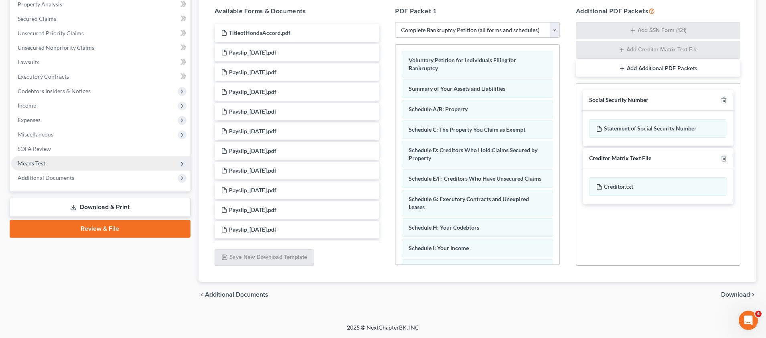
click at [31, 162] on span "Means Test" at bounding box center [32, 163] width 28 height 7
click at [32, 162] on span "Means Test" at bounding box center [32, 163] width 28 height 7
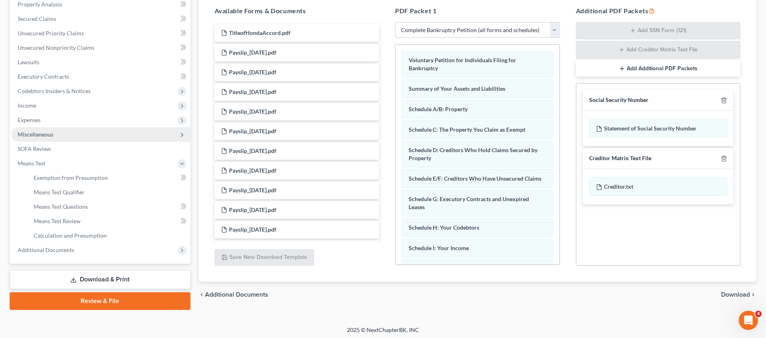
click at [42, 136] on span "Miscellaneous" at bounding box center [36, 134] width 36 height 7
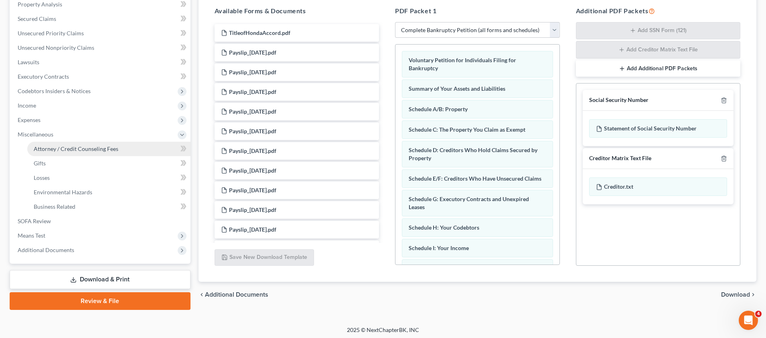
click at [53, 146] on span "Attorney / Credit Counseling Fees" at bounding box center [76, 148] width 85 height 7
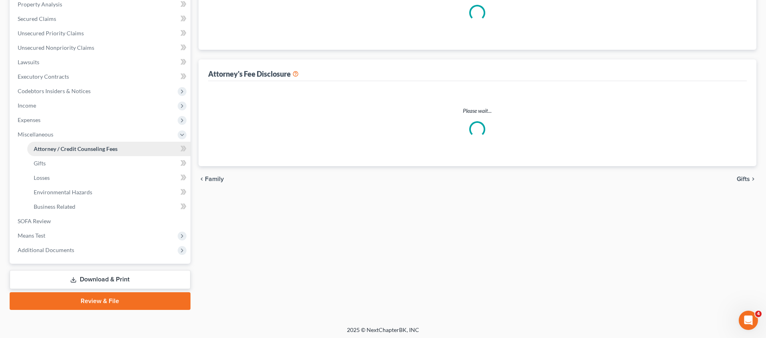
scroll to position [24, 0]
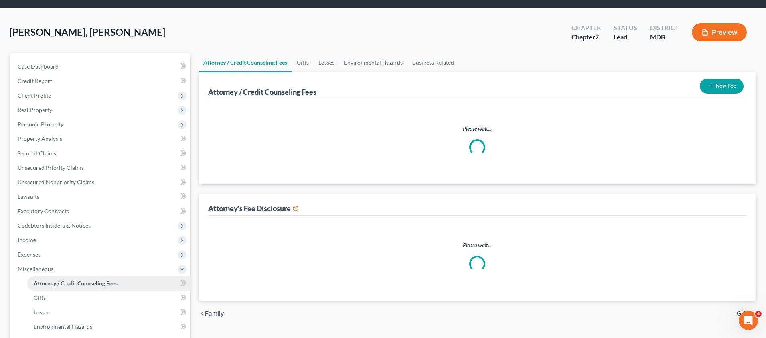
select select "18"
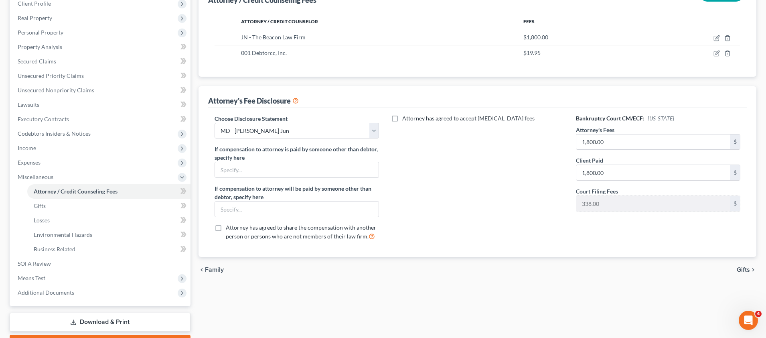
scroll to position [161, 0]
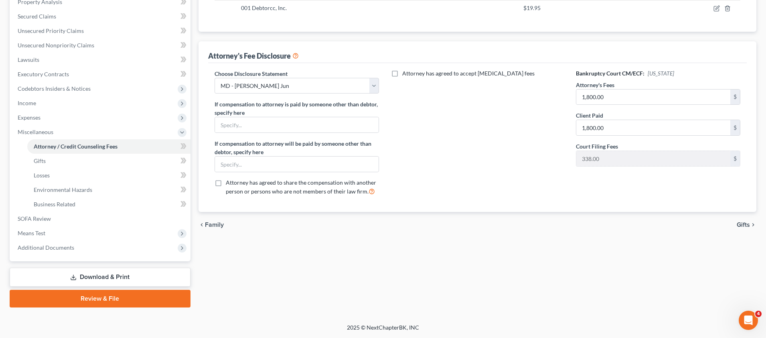
click at [90, 275] on link "Download & Print" at bounding box center [100, 276] width 181 height 19
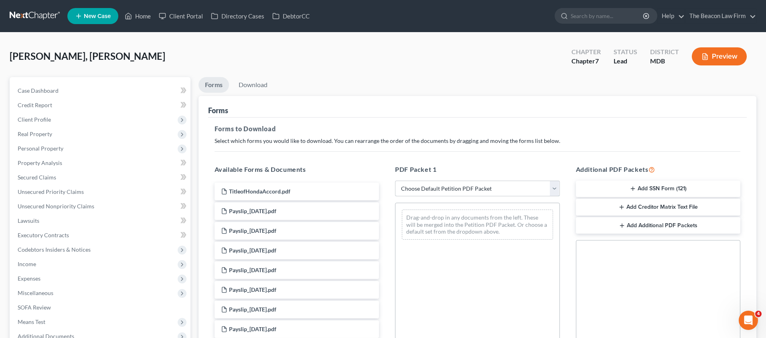
select select "0"
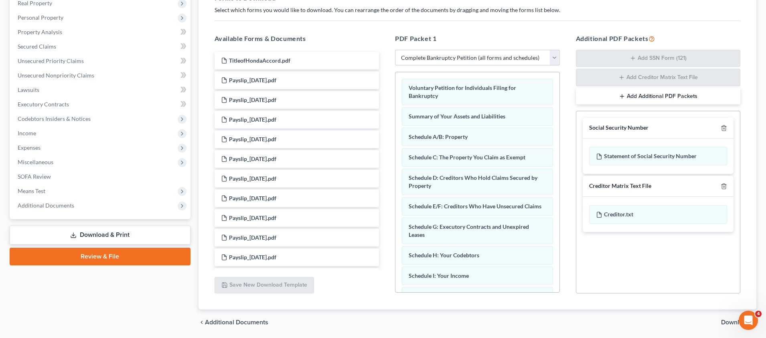
scroll to position [158, 0]
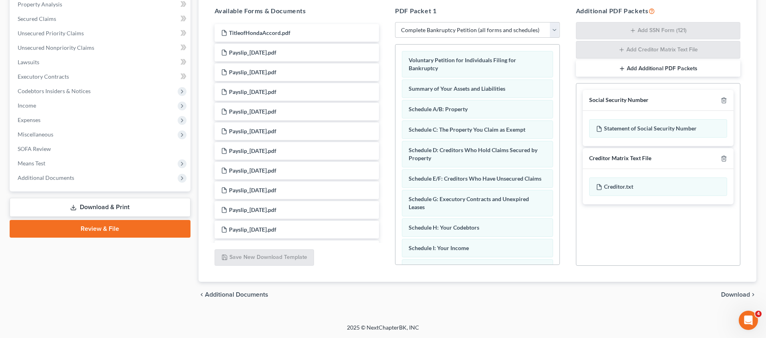
click at [732, 293] on span "Download" at bounding box center [735, 294] width 29 height 6
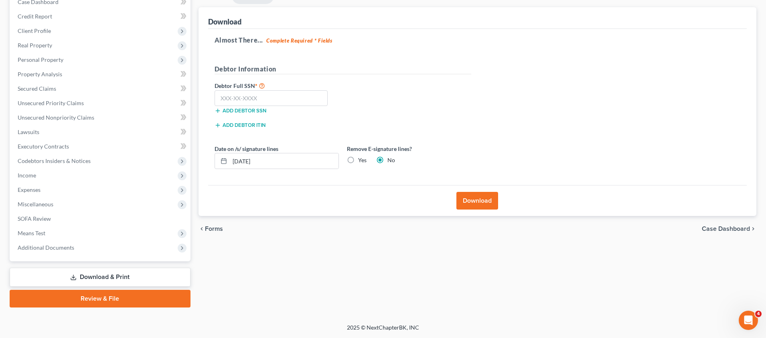
scroll to position [89, 0]
click at [273, 103] on input "text" at bounding box center [270, 98] width 113 height 16
click at [239, 98] on input "text" at bounding box center [270, 98] width 113 height 16
type input "877-44-4948"
click at [473, 198] on button "Download" at bounding box center [477, 201] width 42 height 18
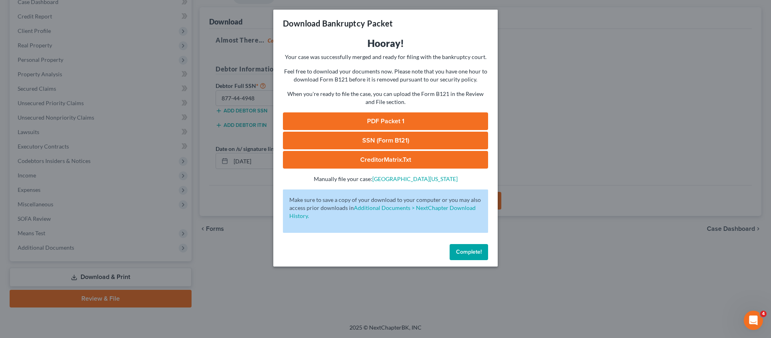
click at [415, 119] on link "PDF Packet 1" at bounding box center [385, 121] width 205 height 18
click at [413, 140] on link "SSN (Form B121)" at bounding box center [385, 140] width 205 height 18
click at [472, 248] on span "Complete!" at bounding box center [469, 251] width 26 height 7
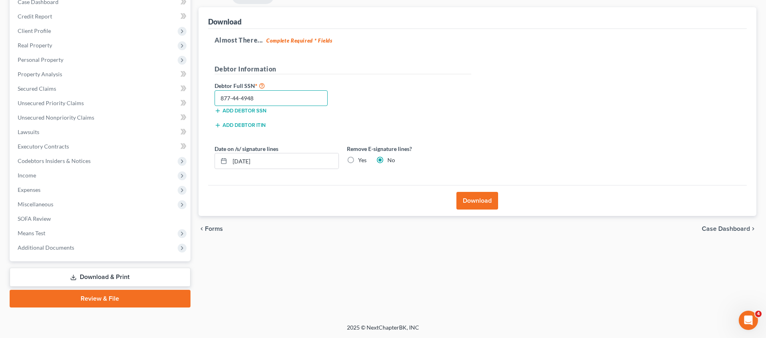
drag, startPoint x: 262, startPoint y: 99, endPoint x: 246, endPoint y: 98, distance: 15.6
click at [214, 97] on div "877-44-4948" at bounding box center [270, 98] width 121 height 16
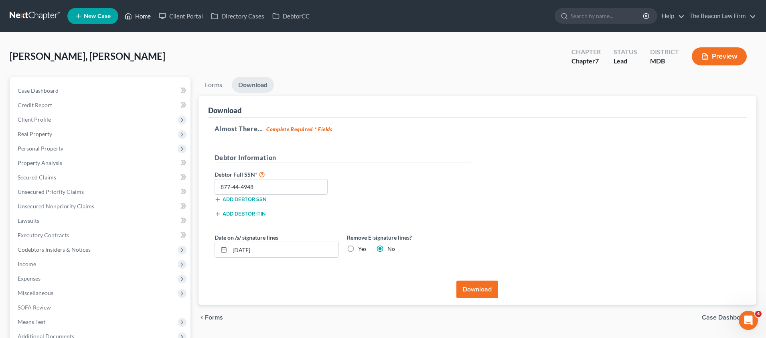
click at [149, 16] on link "Home" at bounding box center [138, 16] width 34 height 14
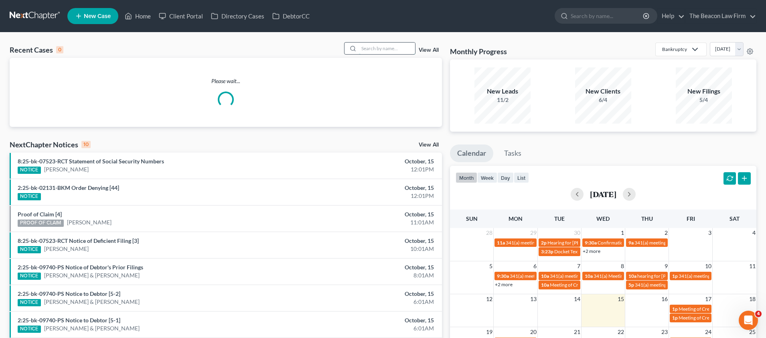
click at [378, 49] on input "search" at bounding box center [387, 48] width 56 height 12
paste input "[PERSON_NAME]"
type input "[PERSON_NAME]"
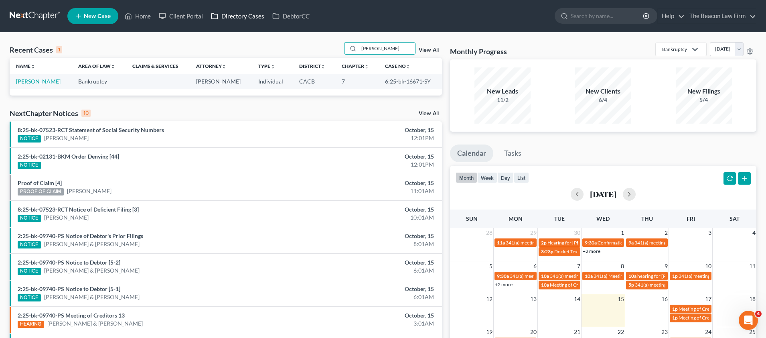
click at [232, 15] on link "Directory Cases" at bounding box center [237, 16] width 61 height 14
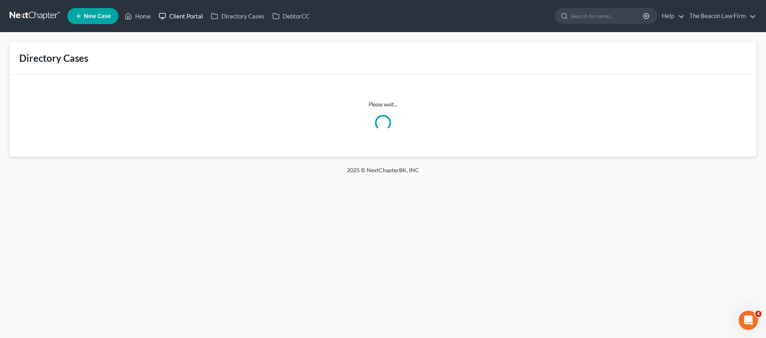
click at [199, 16] on link "Client Portal" at bounding box center [181, 16] width 52 height 14
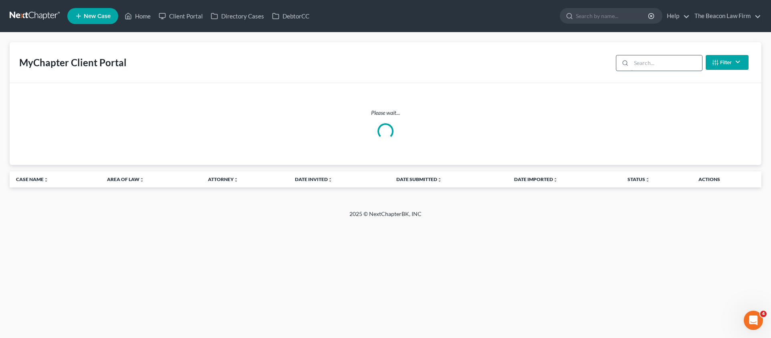
click at [638, 67] on input "search" at bounding box center [666, 62] width 71 height 15
paste input "[PERSON_NAME]"
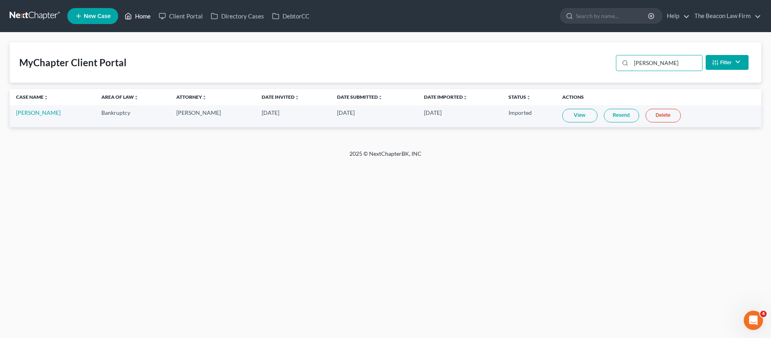
type input "[PERSON_NAME]"
click at [140, 19] on link "Home" at bounding box center [138, 16] width 34 height 14
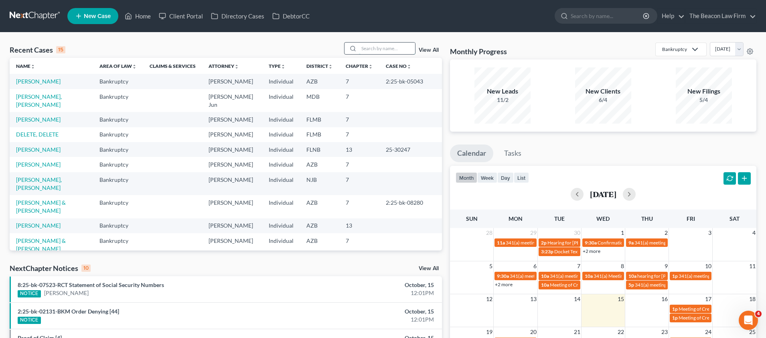
drag, startPoint x: 373, startPoint y: 48, endPoint x: 391, endPoint y: 47, distance: 18.5
click at [374, 47] on input "search" at bounding box center [387, 48] width 56 height 12
paste input "[PERSON_NAME]"
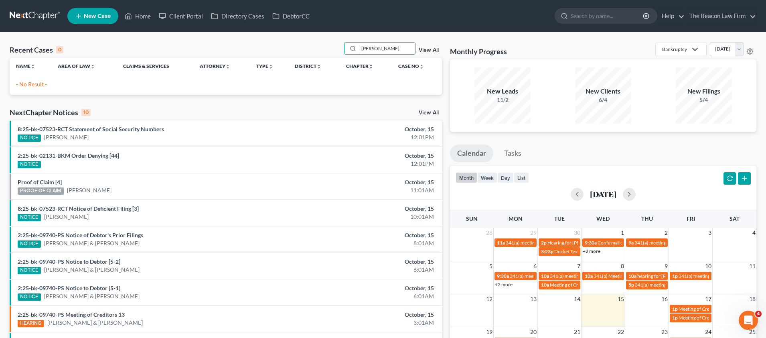
type input "[PERSON_NAME]"
click at [105, 16] on span "New Case" at bounding box center [97, 16] width 27 height 6
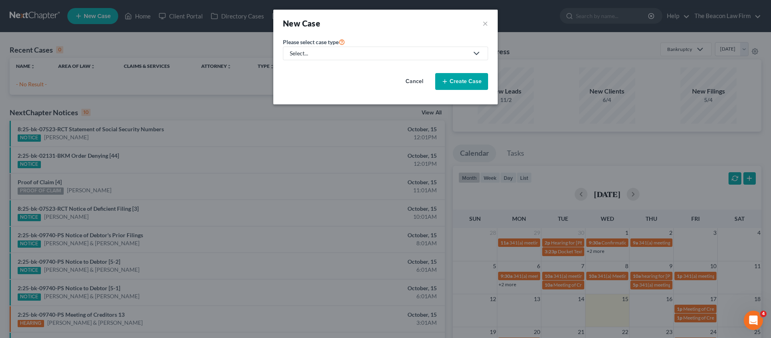
click at [400, 54] on div "Select..." at bounding box center [379, 53] width 179 height 8
click at [327, 71] on div "Cancel Create Case" at bounding box center [385, 82] width 205 height 30
drag, startPoint x: 325, startPoint y: 57, endPoint x: 321, endPoint y: 62, distance: 6.6
click at [325, 58] on link "Select..." at bounding box center [385, 54] width 205 height 14
click at [312, 71] on div "Bankruptcy" at bounding box center [305, 69] width 29 height 8
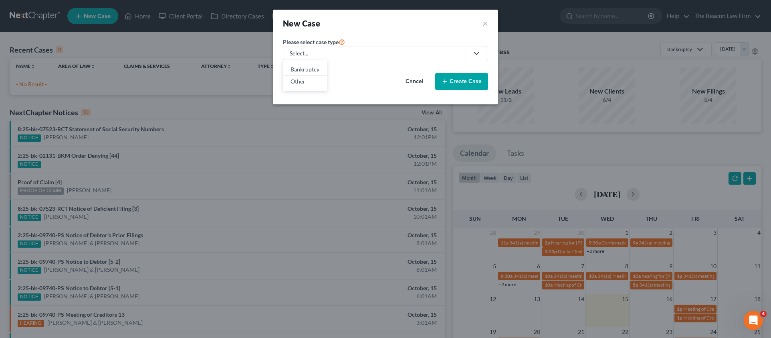
select select "15"
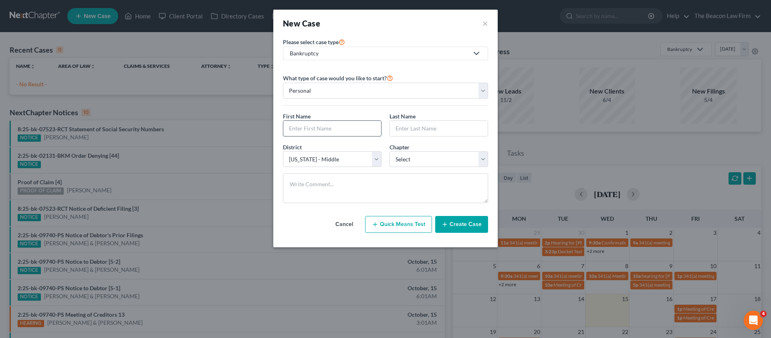
paste input "[PERSON_NAME]"
type input "[PERSON_NAME]"
paste input "[PERSON_NAME]"
click at [418, 128] on input "[PERSON_NAME]" at bounding box center [439, 128] width 98 height 15
type input "[PERSON_NAME]"
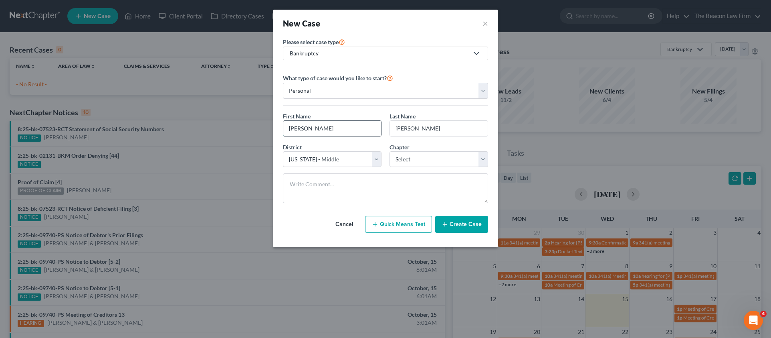
click at [345, 129] on input "[PERSON_NAME]" at bounding box center [332, 128] width 98 height 15
type input "[PERSON_NAME]"
select select "87"
select select "0"
click at [459, 224] on button "Create Case" at bounding box center [461, 224] width 53 height 17
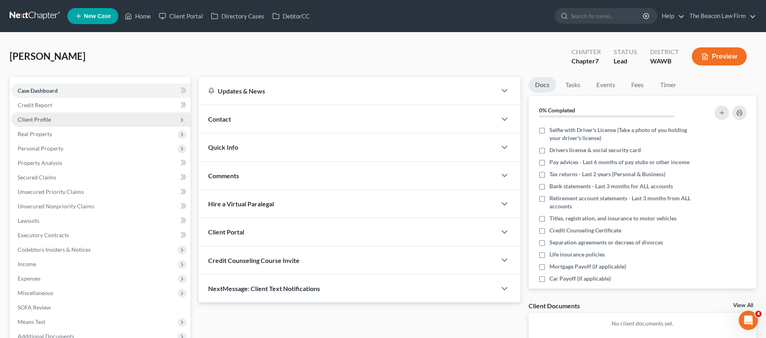
click at [39, 121] on span "Client Profile" at bounding box center [34, 119] width 33 height 7
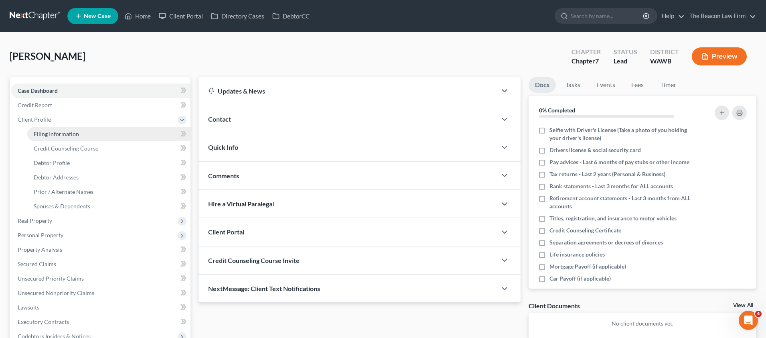
click at [80, 133] on link "Filing Information" at bounding box center [108, 134] width 163 height 14
select select "1"
select select "0"
select select "87"
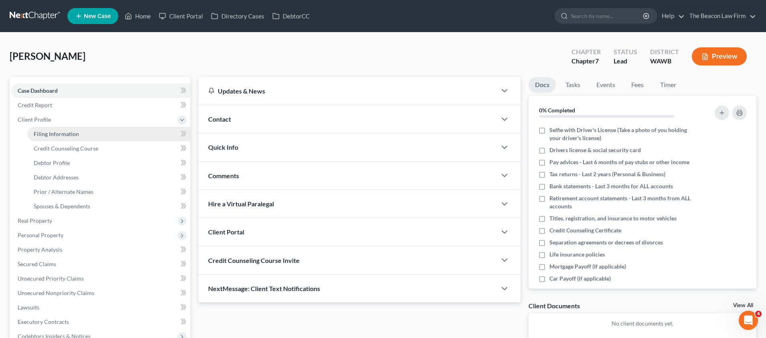
select select "50"
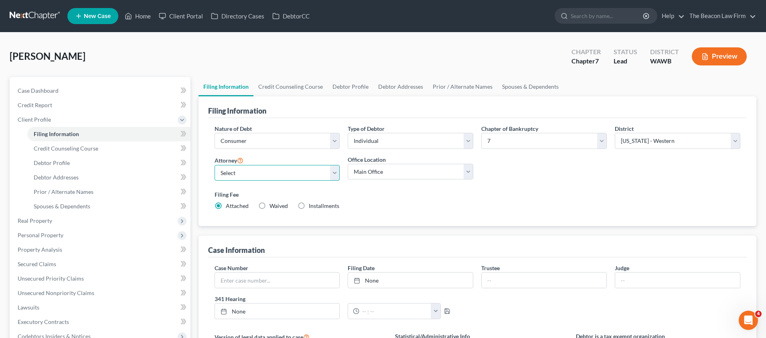
select select "27"
select select "8"
click at [59, 91] on link "Case Dashboard" at bounding box center [100, 90] width 179 height 14
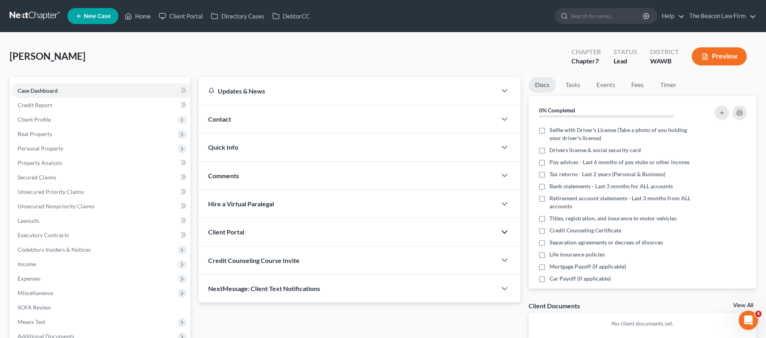
click at [504, 233] on icon "button" at bounding box center [505, 232] width 10 height 10
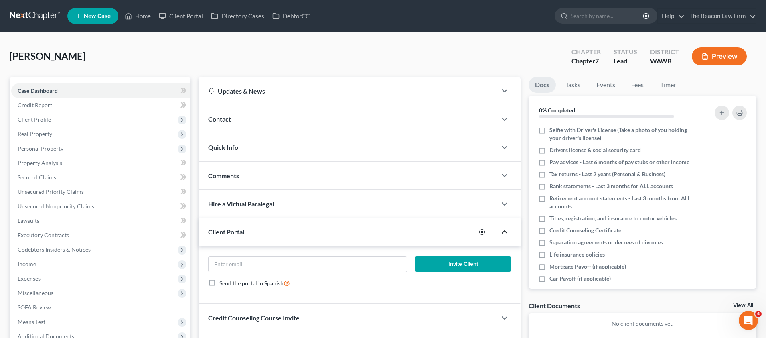
click at [485, 230] on icon "button" at bounding box center [482, 232] width 6 height 6
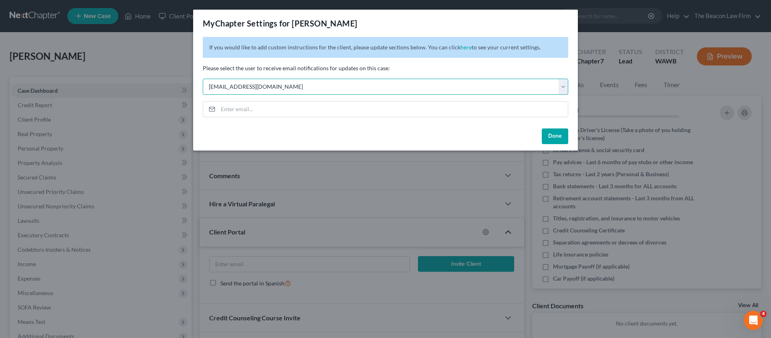
select select "10"
click at [551, 138] on button "Done" at bounding box center [555, 136] width 26 height 16
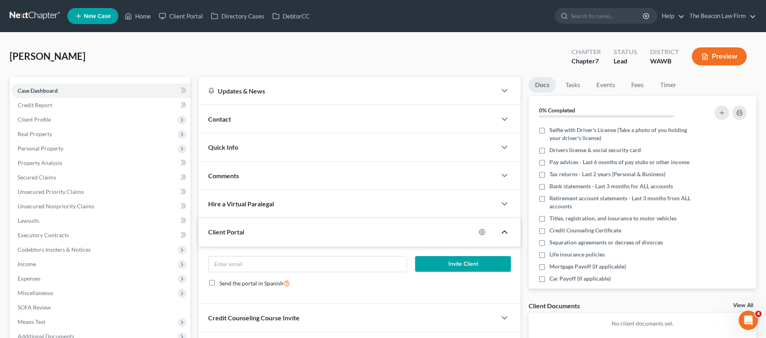
click at [764, 296] on div "[PERSON_NAME] Upgraded Chapter Chapter 7 Status Lead District [GEOGRAPHIC_DATA]…" at bounding box center [383, 221] width 766 height 379
click at [765, 296] on div "[PERSON_NAME] Upgraded Chapter Chapter 7 Status Lead District [GEOGRAPHIC_DATA]…" at bounding box center [383, 221] width 766 height 379
click at [212, 184] on div "Comments" at bounding box center [347, 176] width 298 height 28
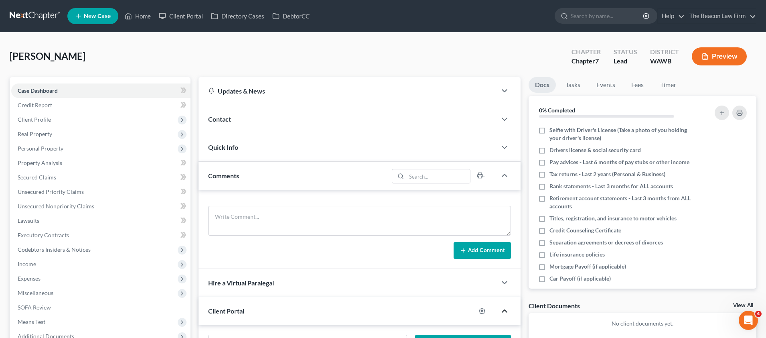
click at [233, 203] on div "Add Comment" at bounding box center [359, 229] width 322 height 79
click at [234, 213] on textarea at bounding box center [359, 221] width 303 height 30
click at [260, 211] on textarea at bounding box center [359, 221] width 303 height 30
paste textarea "Sent potential client notification email correspondence to Attorney [PERSON_NAM…"
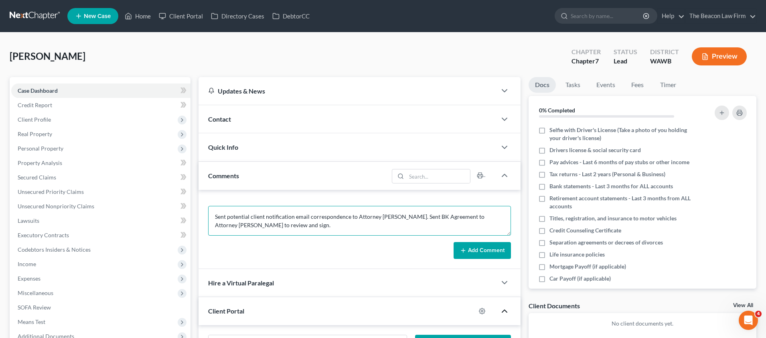
drag, startPoint x: 387, startPoint y: 214, endPoint x: 391, endPoint y: 215, distance: 4.2
click at [388, 214] on textarea "Sent potential client notification email correspondence to Attorney [PERSON_NAM…" at bounding box center [359, 221] width 303 height 30
click at [489, 217] on textarea "Sent potential client notification email correspondence to Attorney [PERSON_NAM…" at bounding box center [359, 221] width 303 height 30
paste textarea "Lenzkes"
type textarea "Sent potential client notification email correspondence to Attorney [PERSON_NAM…"
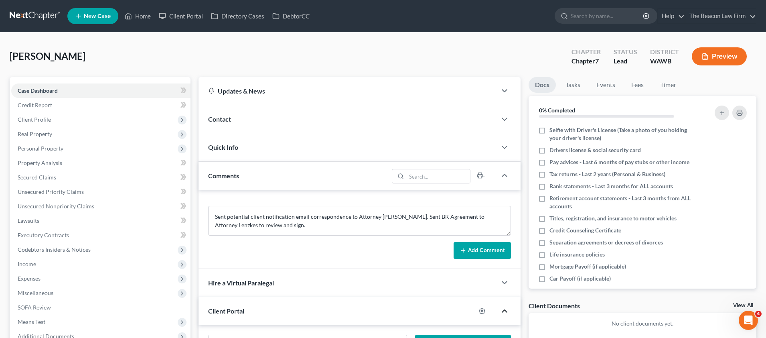
click at [497, 247] on button "Add Comment" at bounding box center [481, 250] width 57 height 17
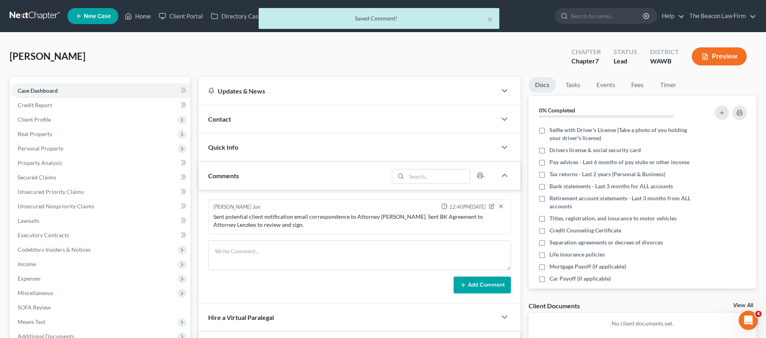
scroll to position [165, 0]
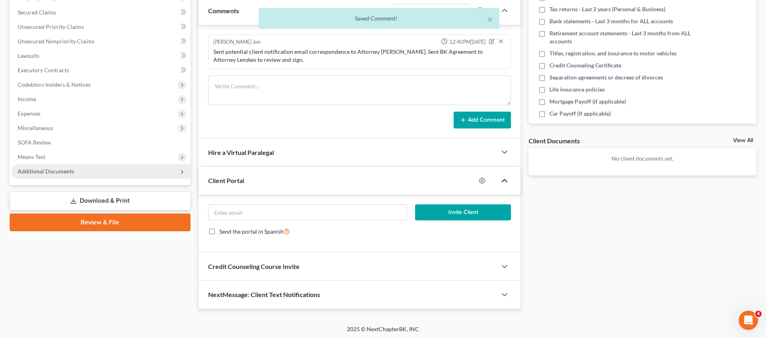
click at [46, 172] on span "Additional Documents" at bounding box center [46, 171] width 57 height 7
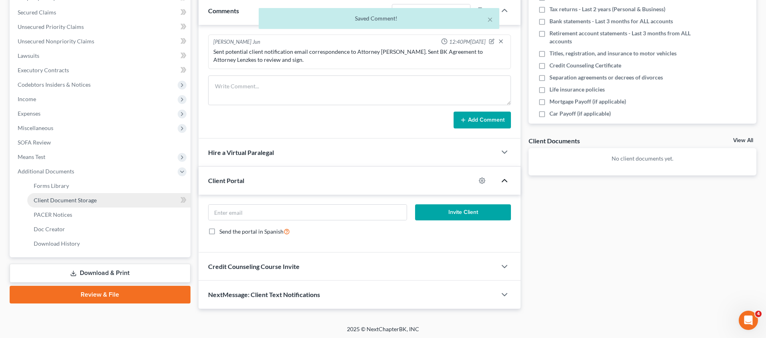
drag, startPoint x: 65, startPoint y: 202, endPoint x: 173, endPoint y: 202, distance: 107.8
click at [66, 201] on span "Client Document Storage" at bounding box center [65, 199] width 63 height 7
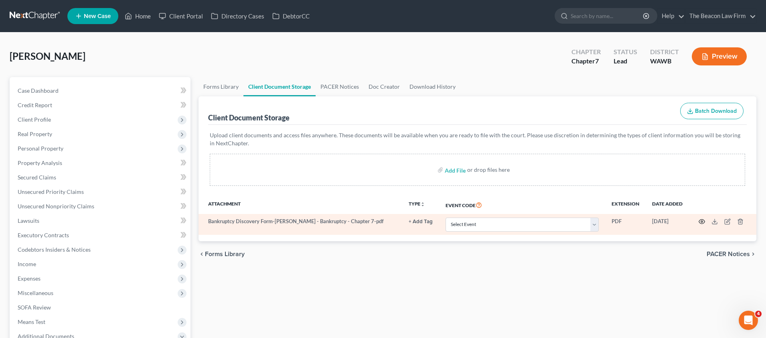
click at [703, 221] on icon "button" at bounding box center [701, 221] width 6 height 6
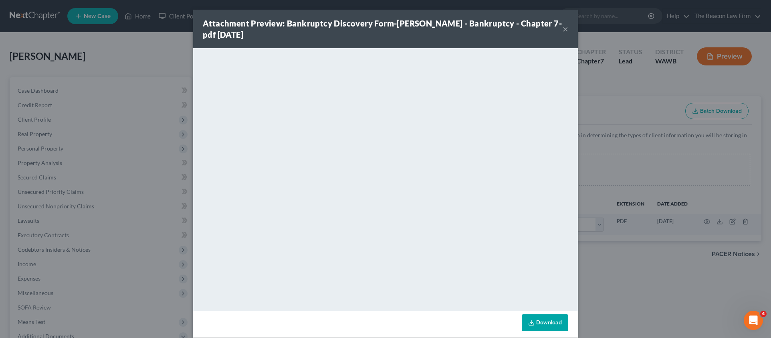
click at [563, 29] on button "×" at bounding box center [566, 29] width 6 height 10
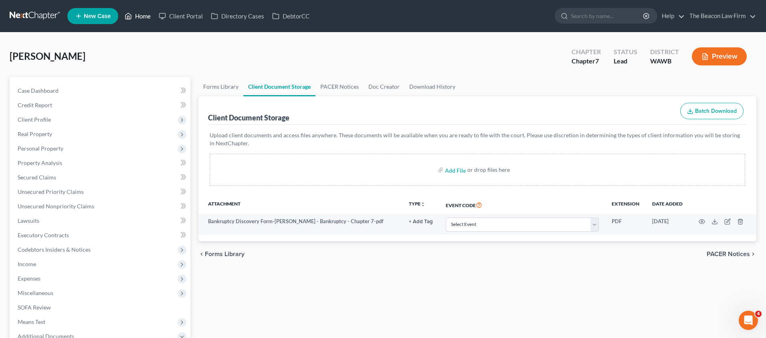
click at [131, 20] on icon at bounding box center [128, 16] width 7 height 10
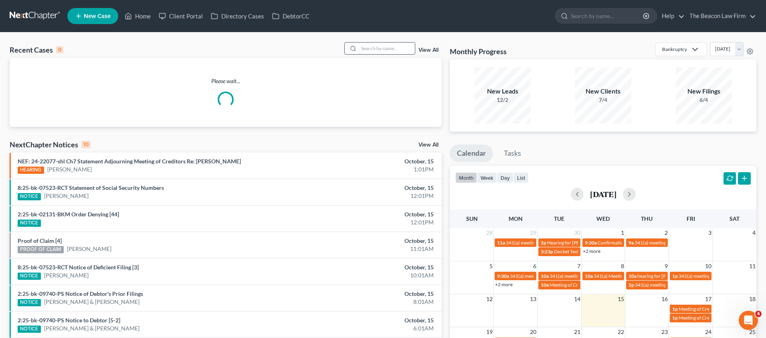
drag, startPoint x: 358, startPoint y: 49, endPoint x: 383, endPoint y: 47, distance: 25.3
click at [358, 49] on div at bounding box center [352, 48] width 14 height 12
click at [384, 47] on input "search" at bounding box center [387, 48] width 56 height 12
paste input "[PERSON_NAME]"
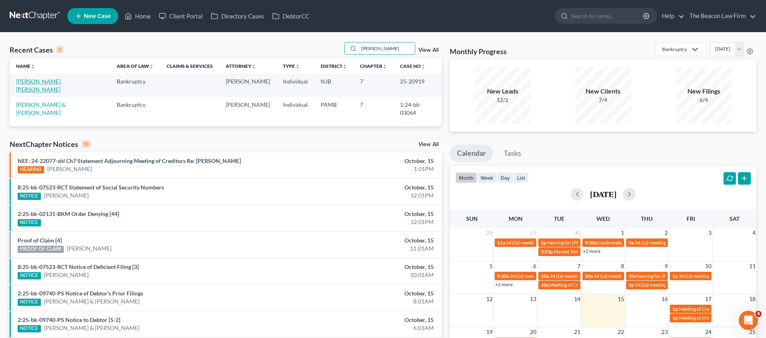
type input "[PERSON_NAME]"
click at [60, 82] on link "[PERSON_NAME], [PERSON_NAME]" at bounding box center [39, 85] width 46 height 15
click at [61, 82] on link "[PERSON_NAME], [PERSON_NAME]" at bounding box center [39, 85] width 46 height 15
click at [42, 82] on link "[PERSON_NAME], [PERSON_NAME]" at bounding box center [39, 85] width 46 height 15
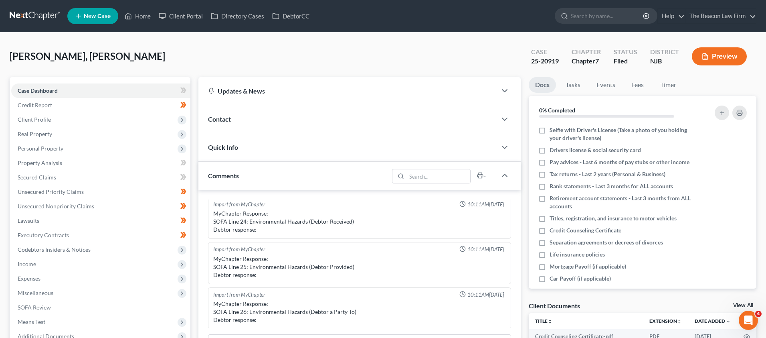
drag, startPoint x: 530, startPoint y: 61, endPoint x: 562, endPoint y: 60, distance: 31.7
click at [562, 60] on div "Case 25-20919" at bounding box center [545, 57] width 40 height 24
click at [58, 55] on span "[PERSON_NAME], [PERSON_NAME]" at bounding box center [88, 56] width 156 height 12
drag, startPoint x: 10, startPoint y: 53, endPoint x: 51, endPoint y: 54, distance: 41.7
click at [51, 54] on span "[PERSON_NAME], [PERSON_NAME]" at bounding box center [88, 56] width 156 height 12
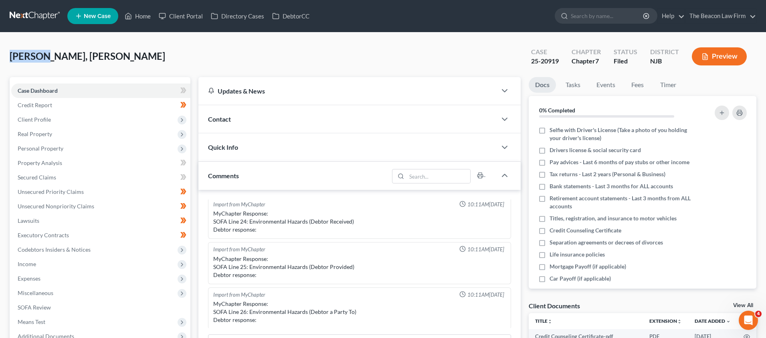
copy span "[PERSON_NAME]"
drag, startPoint x: 532, startPoint y: 59, endPoint x: 568, endPoint y: 59, distance: 35.3
click at [568, 59] on div "Case 25-20919 Chapter Chapter 7 Status [GEOGRAPHIC_DATA] [GEOGRAPHIC_DATA] Prev…" at bounding box center [641, 57] width 232 height 24
click at [558, 59] on div "25-20919" at bounding box center [545, 61] width 28 height 9
drag, startPoint x: 534, startPoint y: 60, endPoint x: 561, endPoint y: 60, distance: 27.3
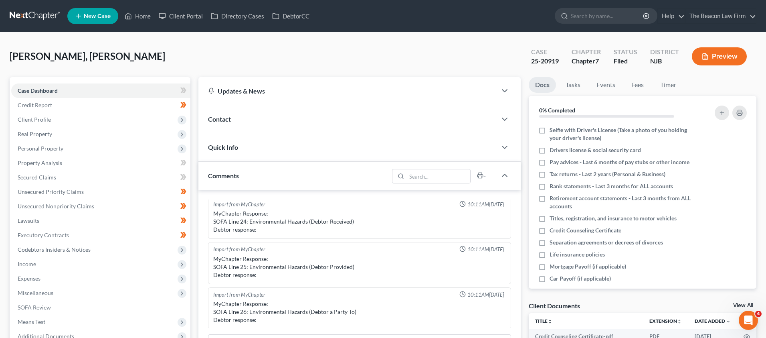
click at [561, 60] on div "Case 25-20919" at bounding box center [545, 57] width 40 height 24
click at [544, 60] on div "25-20919" at bounding box center [545, 61] width 28 height 9
drag, startPoint x: 538, startPoint y: 60, endPoint x: 560, endPoint y: 60, distance: 22.0
click at [560, 60] on div "Case 25-20919" at bounding box center [545, 57] width 40 height 24
click at [146, 18] on link "Home" at bounding box center [138, 16] width 34 height 14
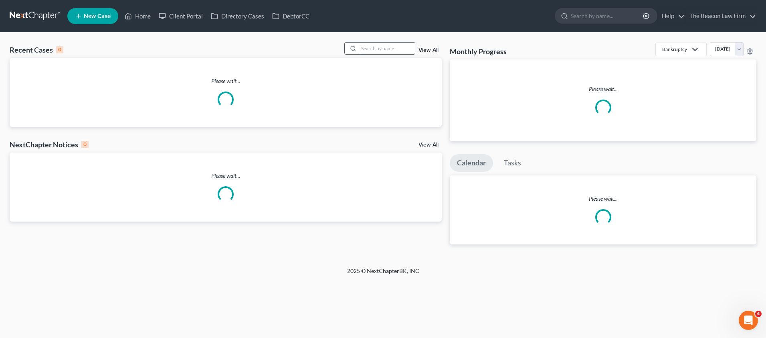
click at [377, 45] on input "search" at bounding box center [387, 48] width 56 height 12
paste input "[PERSON_NAME] & [PERSON_NAME]"
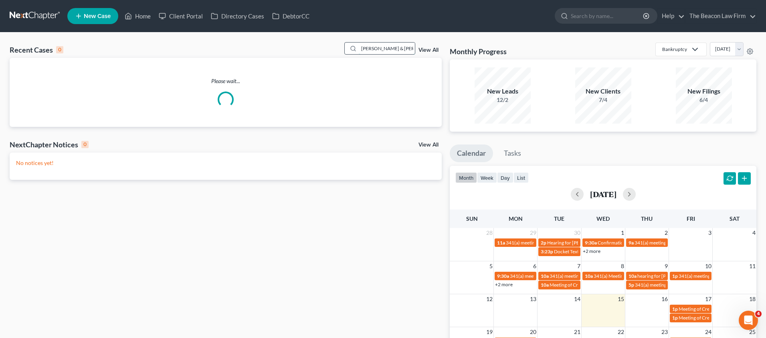
drag, startPoint x: 378, startPoint y: 48, endPoint x: 398, endPoint y: 47, distance: 20.5
click at [398, 47] on input "[PERSON_NAME] & [PERSON_NAME]" at bounding box center [387, 48] width 56 height 12
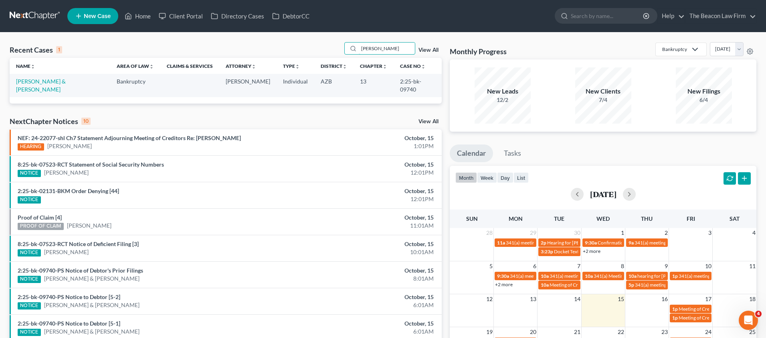
type input "[PERSON_NAME]"
click at [40, 80] on link "[PERSON_NAME] & [PERSON_NAME]" at bounding box center [41, 85] width 50 height 15
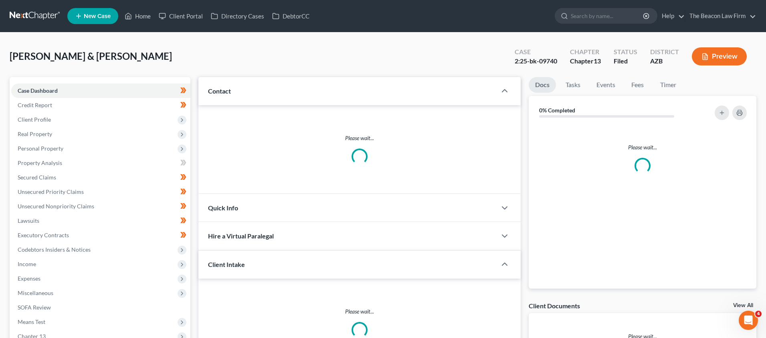
click at [527, 61] on div "2:25-bk-09740" at bounding box center [536, 61] width 42 height 9
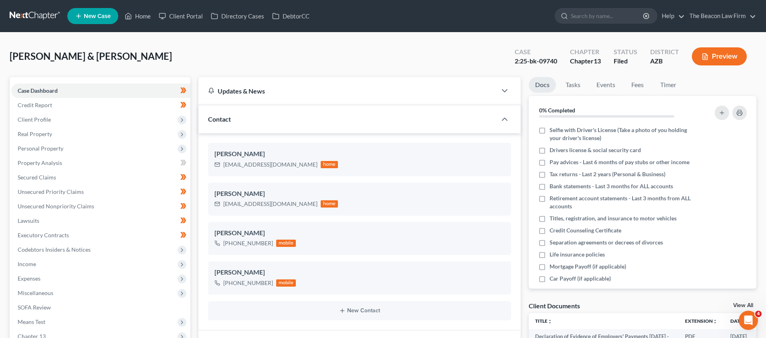
drag, startPoint x: 520, startPoint y: 60, endPoint x: 558, endPoint y: 61, distance: 38.1
click at [558, 61] on div "Case 2:25-bk-09740" at bounding box center [535, 57] width 55 height 24
click at [141, 18] on link "Home" at bounding box center [138, 16] width 34 height 14
